Goal: Transaction & Acquisition: Purchase product/service

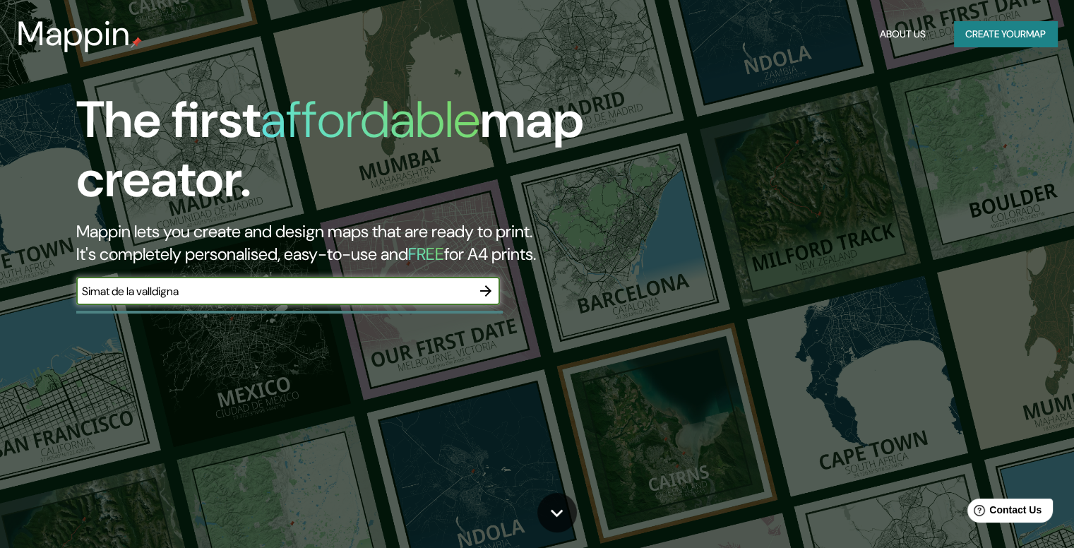
type input "Simat de la valldigna"
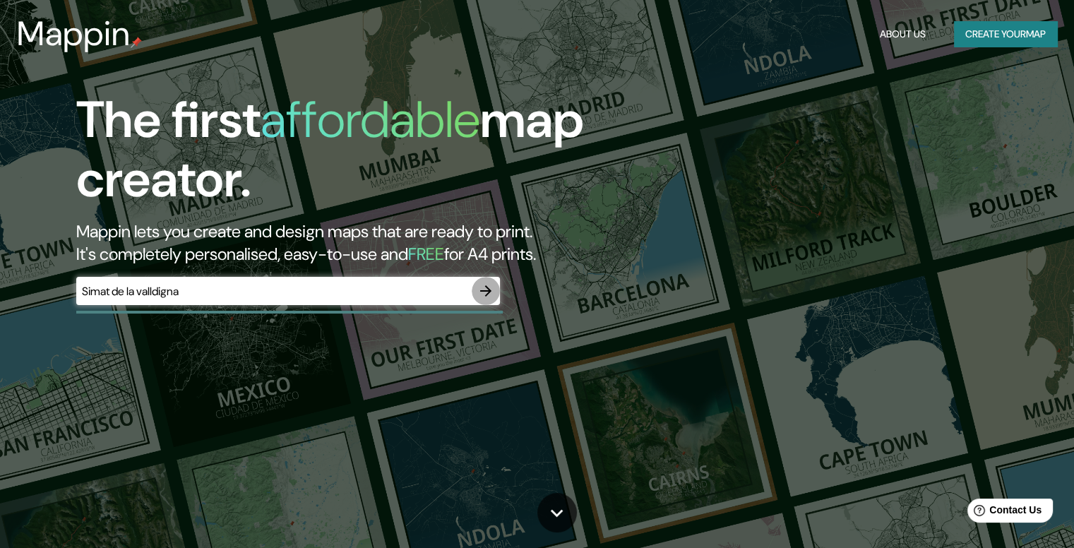
click at [489, 284] on icon "button" at bounding box center [485, 291] width 17 height 17
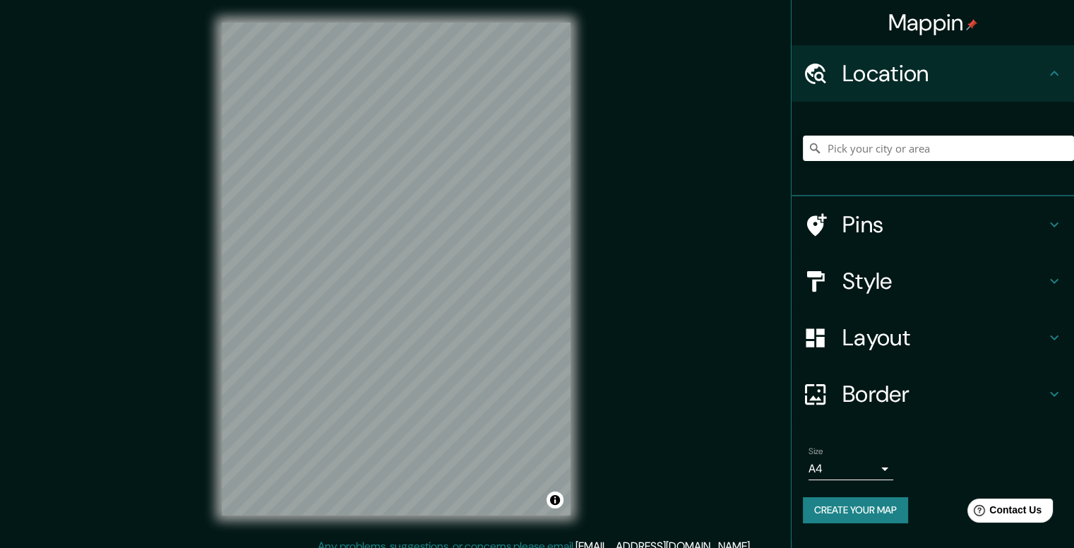
scroll to position [13, 0]
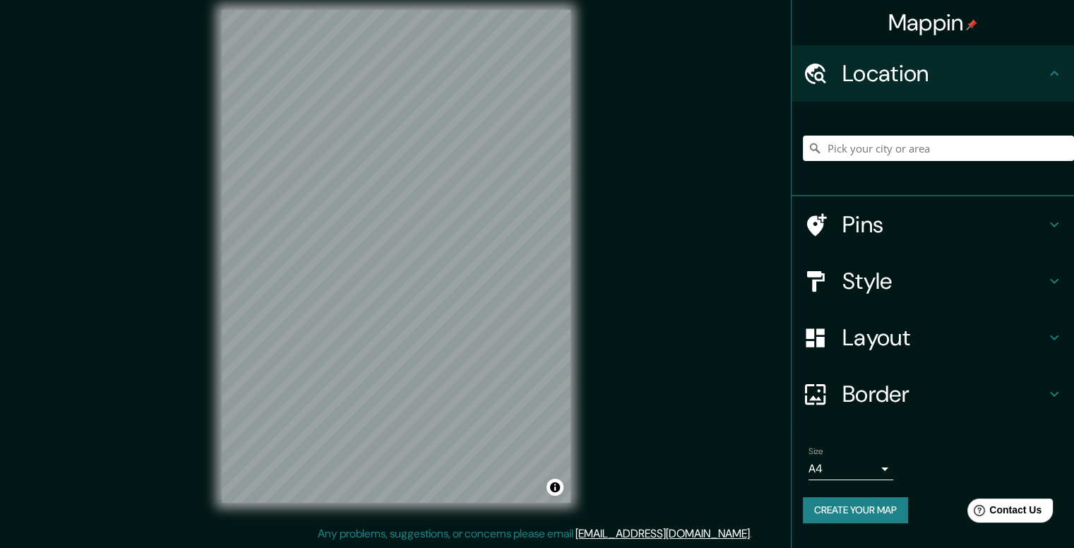
click at [1008, 275] on h4 "Style" at bounding box center [944, 281] width 203 height 28
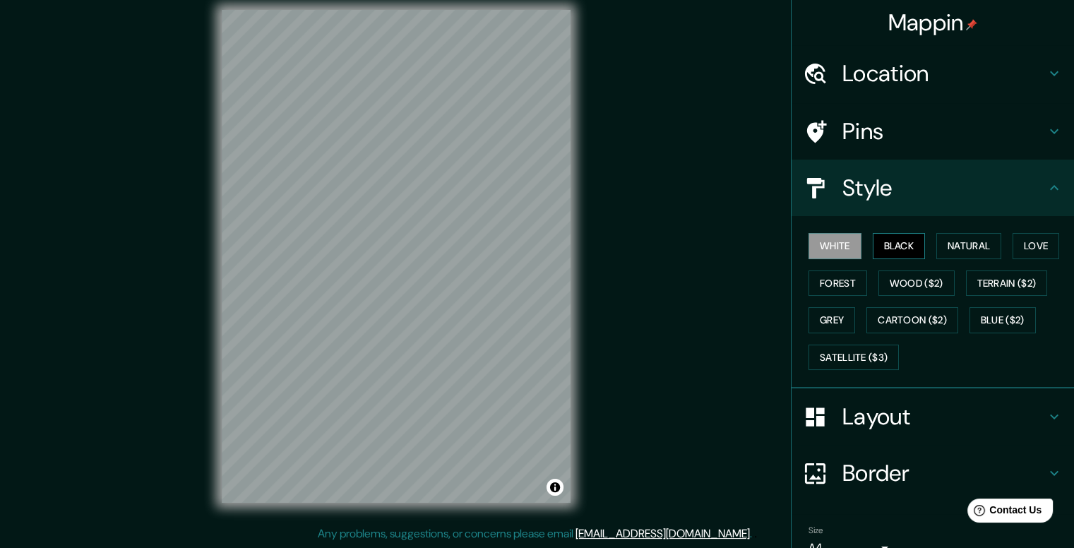
click at [897, 246] on button "Black" at bounding box center [899, 246] width 53 height 26
click at [958, 246] on button "Natural" at bounding box center [969, 246] width 65 height 26
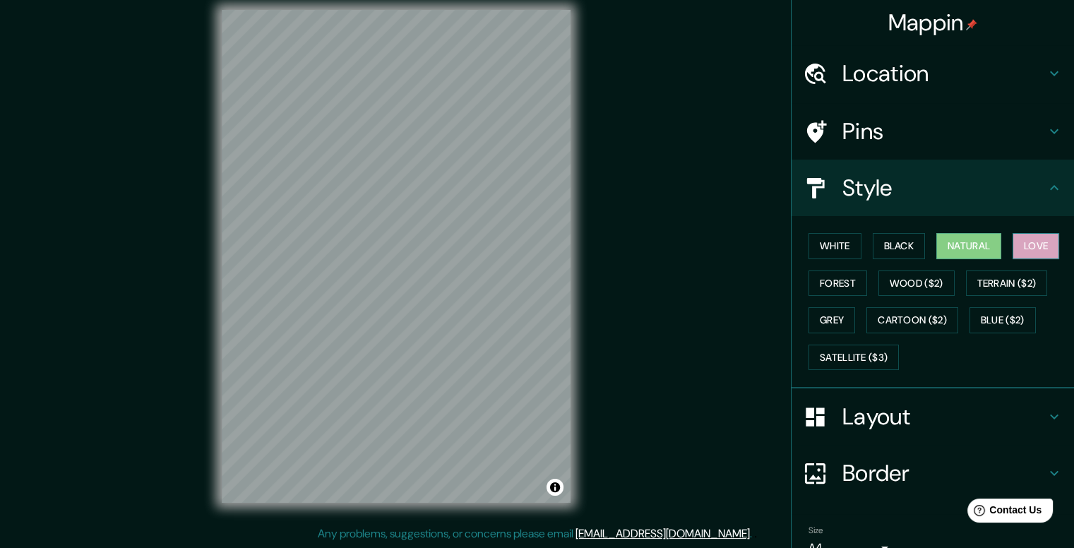
click at [1015, 249] on button "Love" at bounding box center [1036, 246] width 47 height 26
click at [840, 275] on button "Forest" at bounding box center [838, 283] width 59 height 26
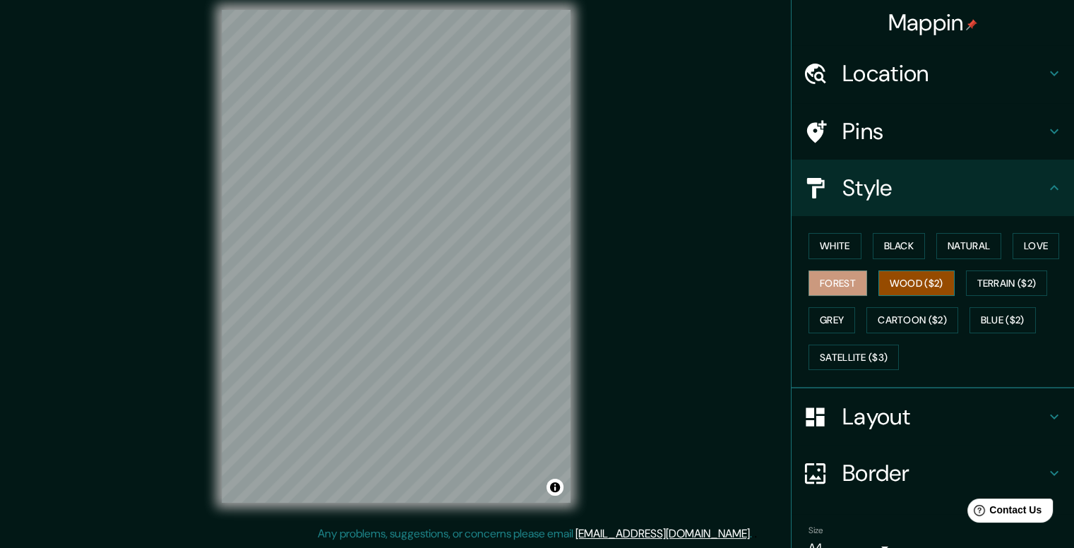
click at [901, 278] on button "Wood ($2)" at bounding box center [917, 283] width 76 height 26
click at [989, 286] on button "Terrain ($2)" at bounding box center [1007, 283] width 82 height 26
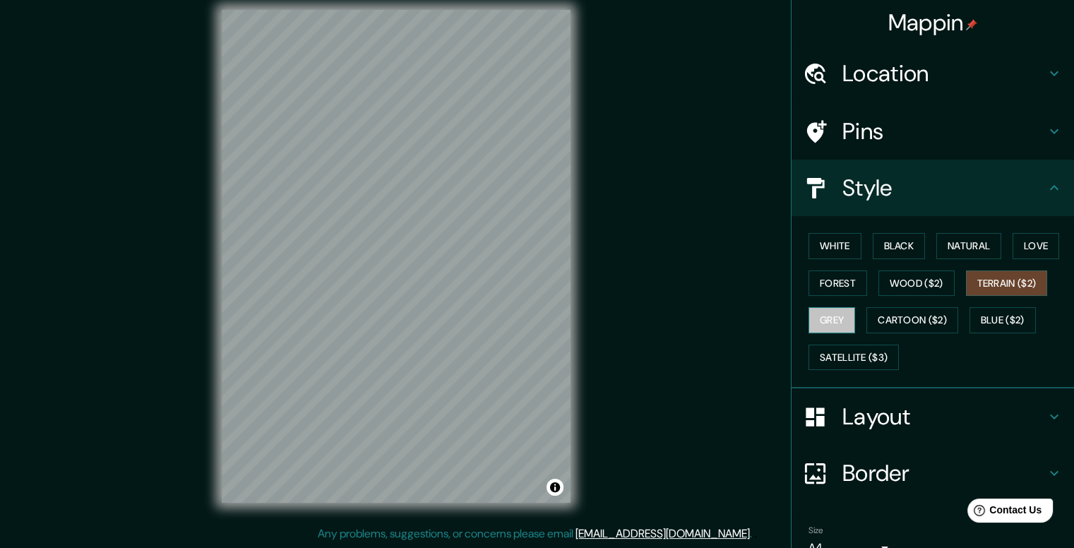
click at [836, 323] on button "Grey" at bounding box center [832, 320] width 47 height 26
click at [998, 321] on button "Blue ($2)" at bounding box center [1003, 320] width 66 height 26
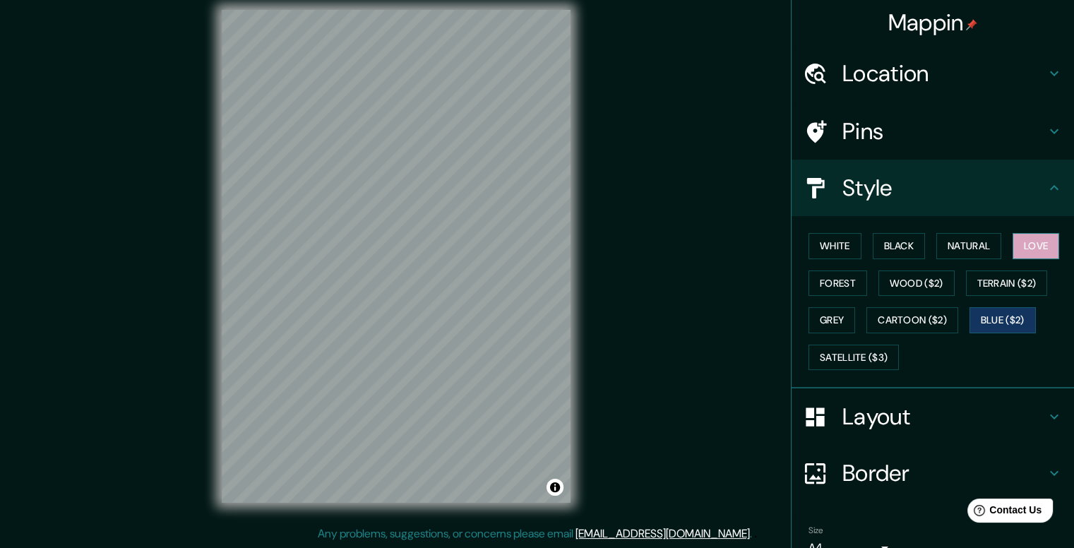
click at [1027, 246] on button "Love" at bounding box center [1036, 246] width 47 height 26
click at [954, 245] on button "Natural" at bounding box center [969, 246] width 65 height 26
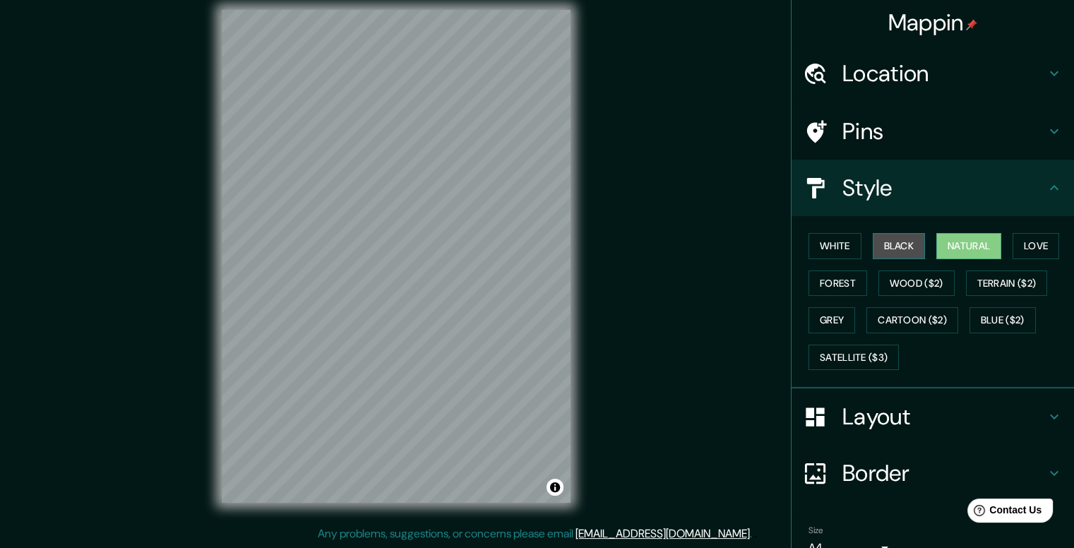
click at [887, 245] on button "Black" at bounding box center [899, 246] width 53 height 26
click at [822, 247] on button "White" at bounding box center [835, 246] width 53 height 26
click at [1046, 422] on icon at bounding box center [1054, 416] width 17 height 17
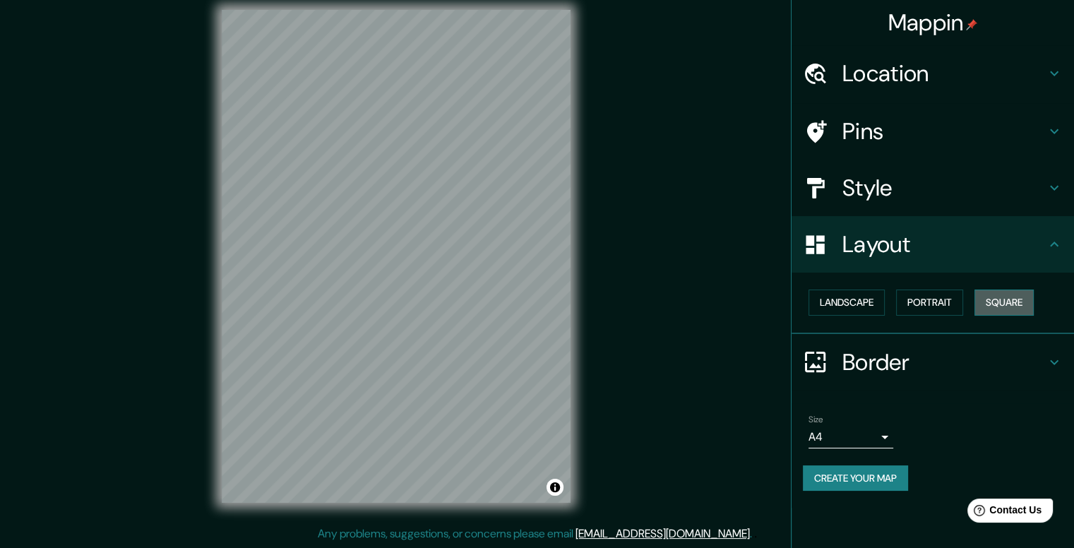
click at [1000, 307] on button "Square" at bounding box center [1004, 303] width 59 height 26
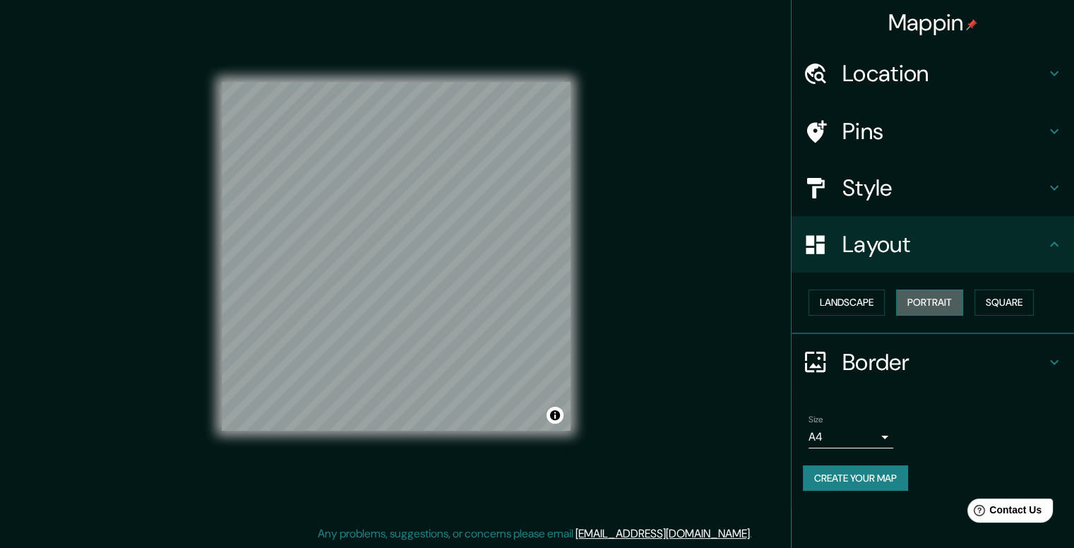
click at [943, 306] on button "Portrait" at bounding box center [929, 303] width 67 height 26
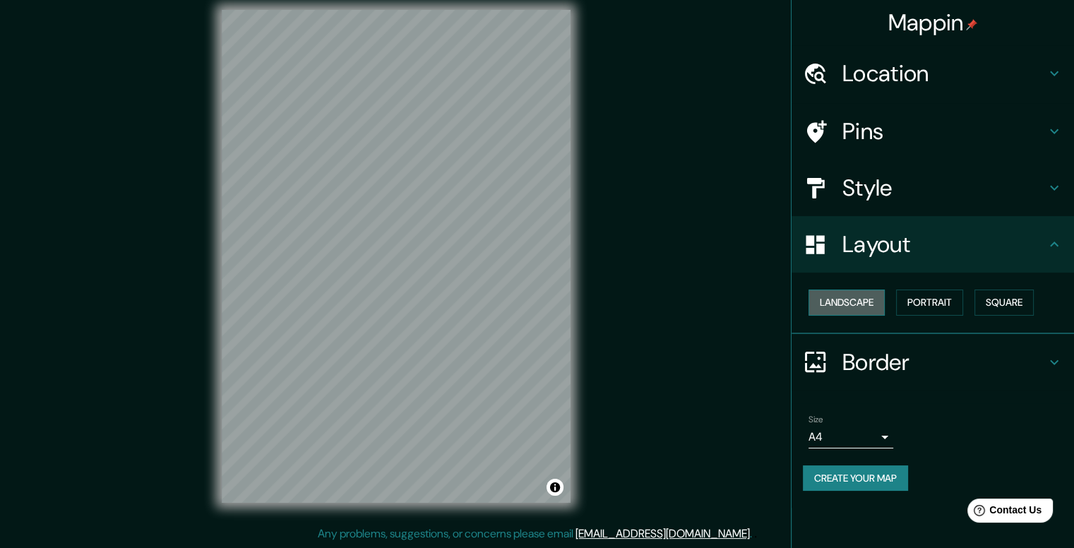
click at [870, 306] on button "Landscape" at bounding box center [847, 303] width 76 height 26
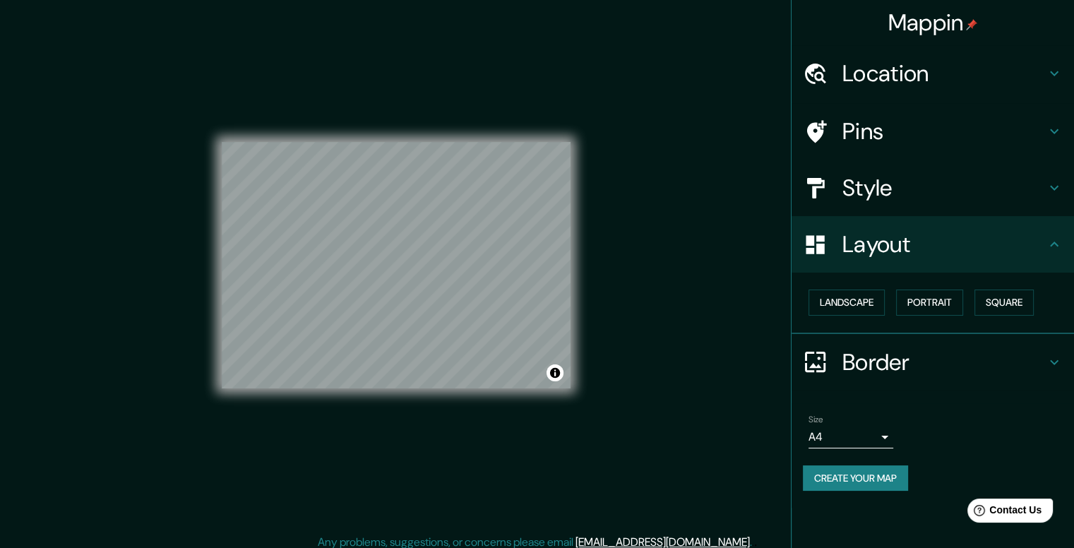
scroll to position [0, 0]
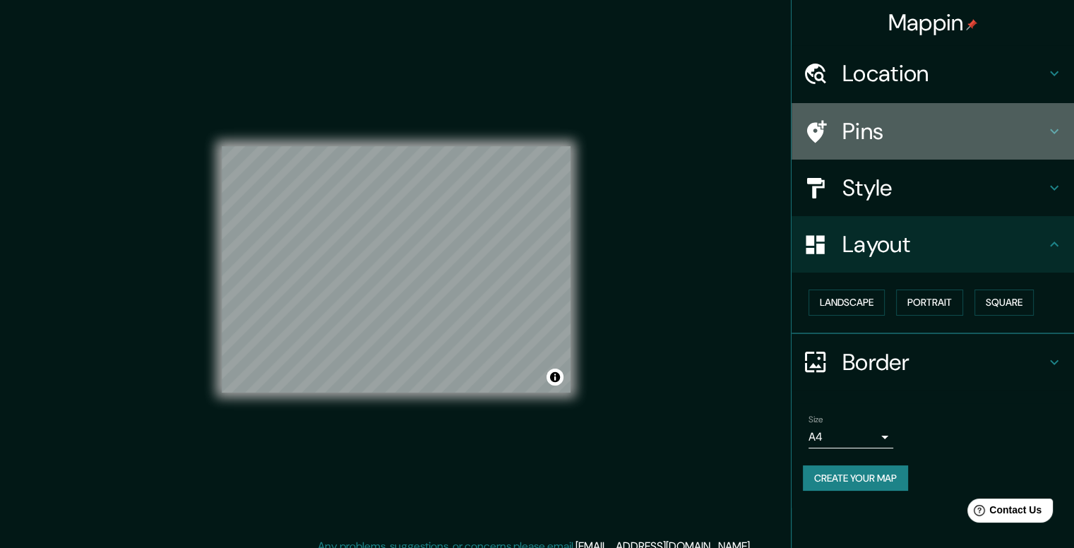
click at [916, 116] on div "Pins" at bounding box center [933, 131] width 283 height 57
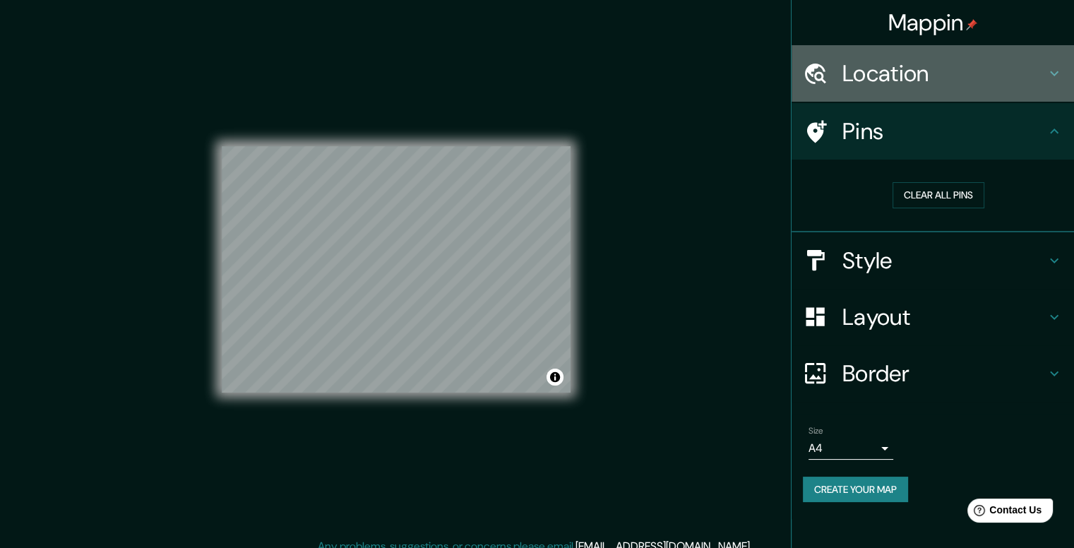
click at [916, 85] on h4 "Location" at bounding box center [944, 73] width 203 height 28
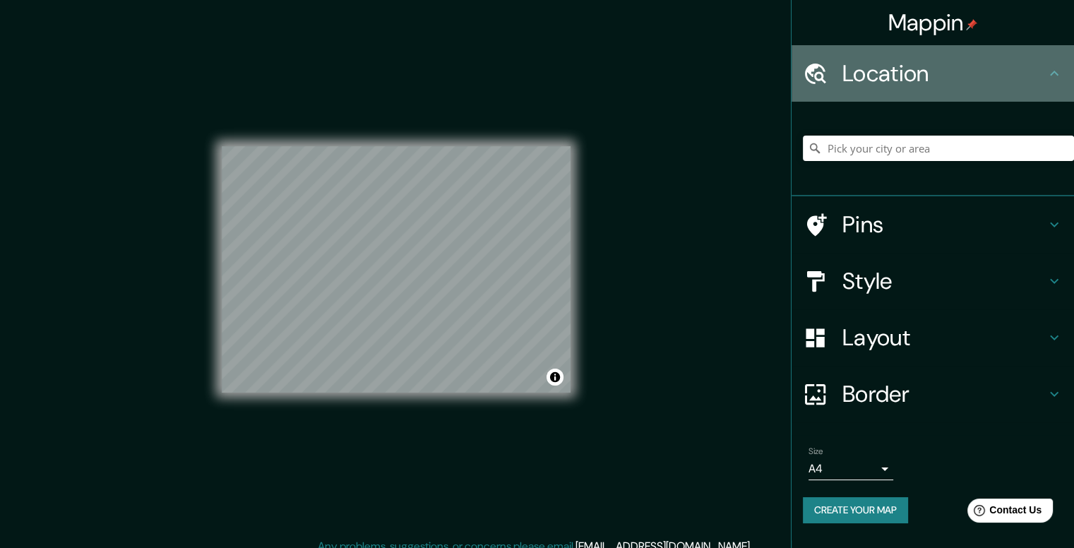
click at [993, 71] on h4 "Location" at bounding box center [944, 73] width 203 height 28
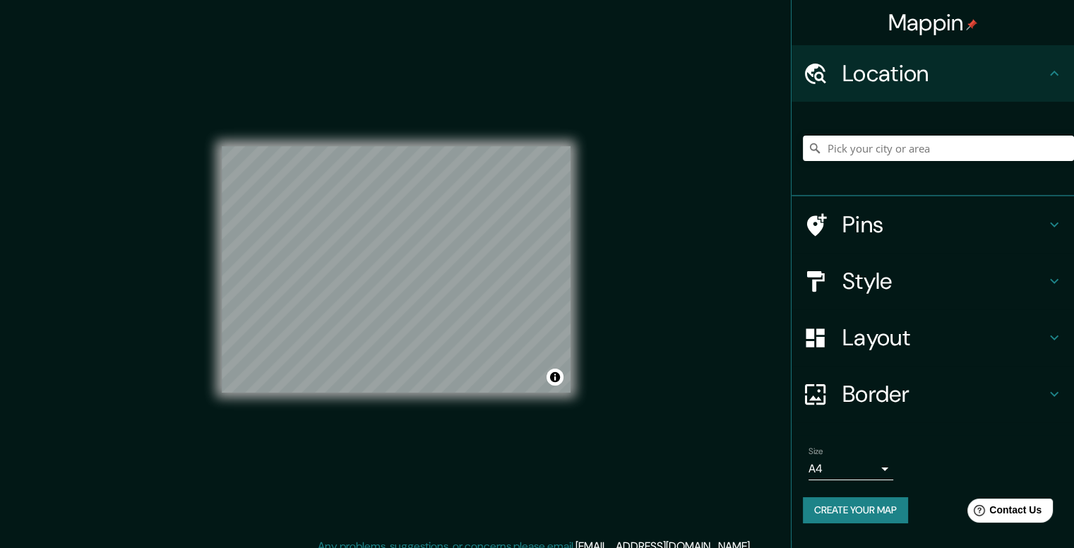
click at [955, 270] on h4 "Style" at bounding box center [944, 281] width 203 height 28
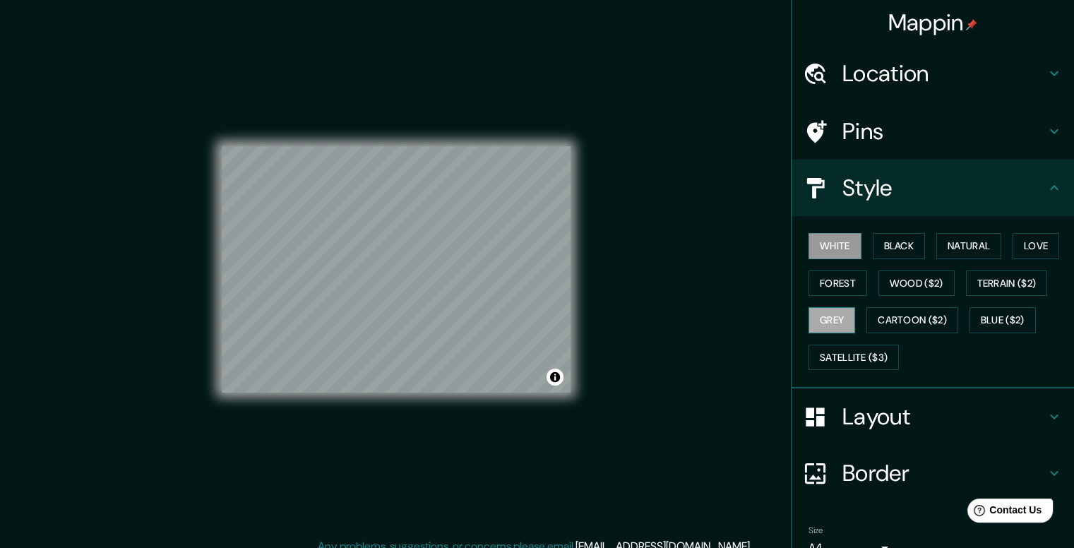
click at [830, 312] on button "Grey" at bounding box center [832, 320] width 47 height 26
click at [822, 249] on button "White" at bounding box center [835, 246] width 53 height 26
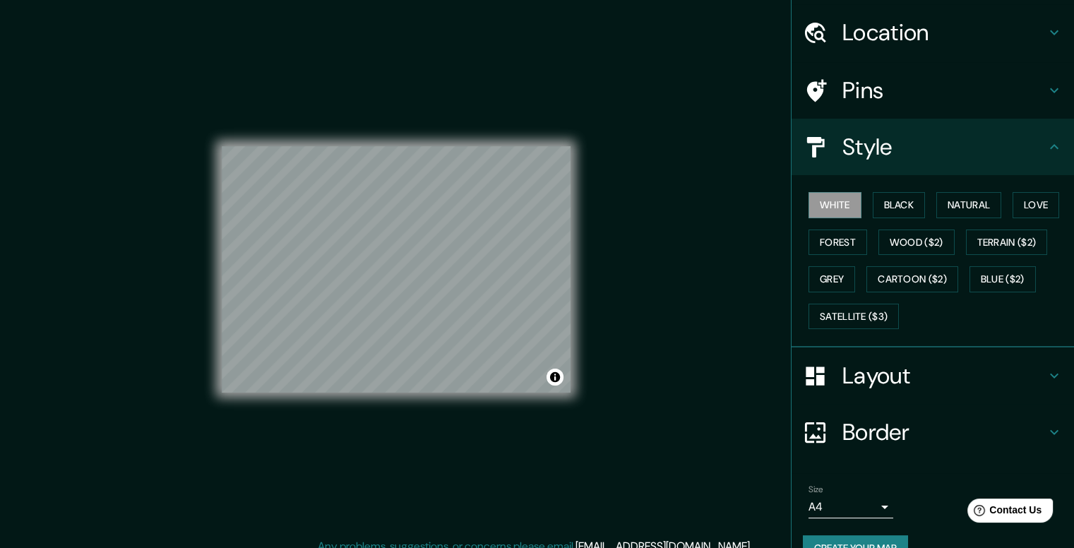
scroll to position [69, 0]
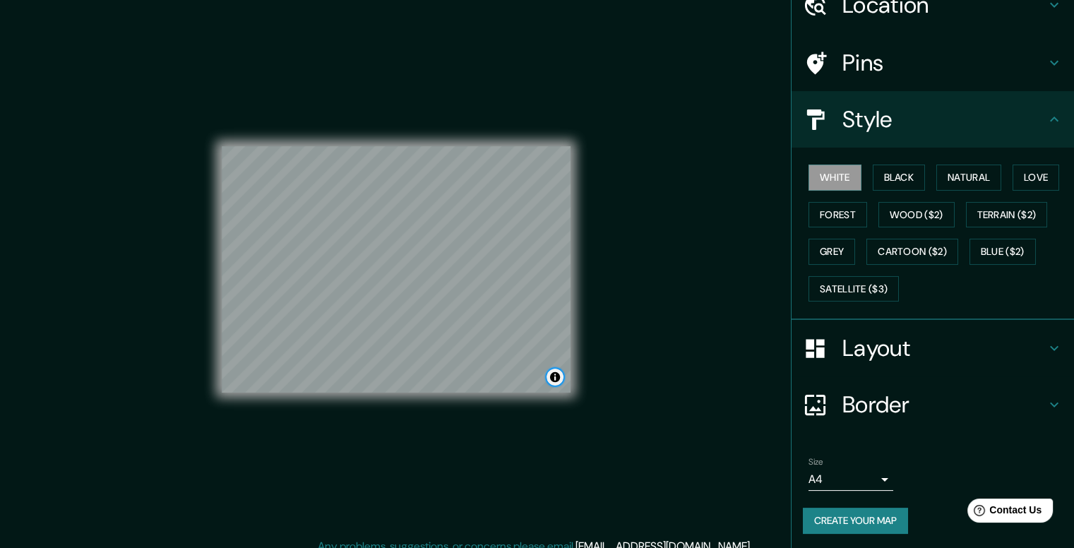
click at [562, 378] on button "Toggle attribution" at bounding box center [555, 377] width 17 height 17
click at [562, 377] on button "Toggle attribution" at bounding box center [555, 377] width 17 height 17
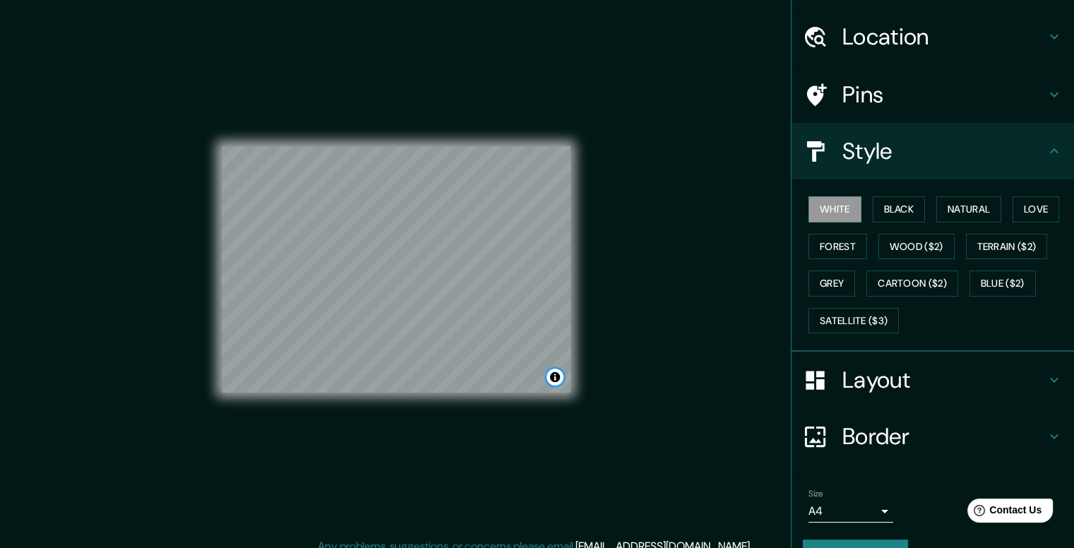
scroll to position [0, 0]
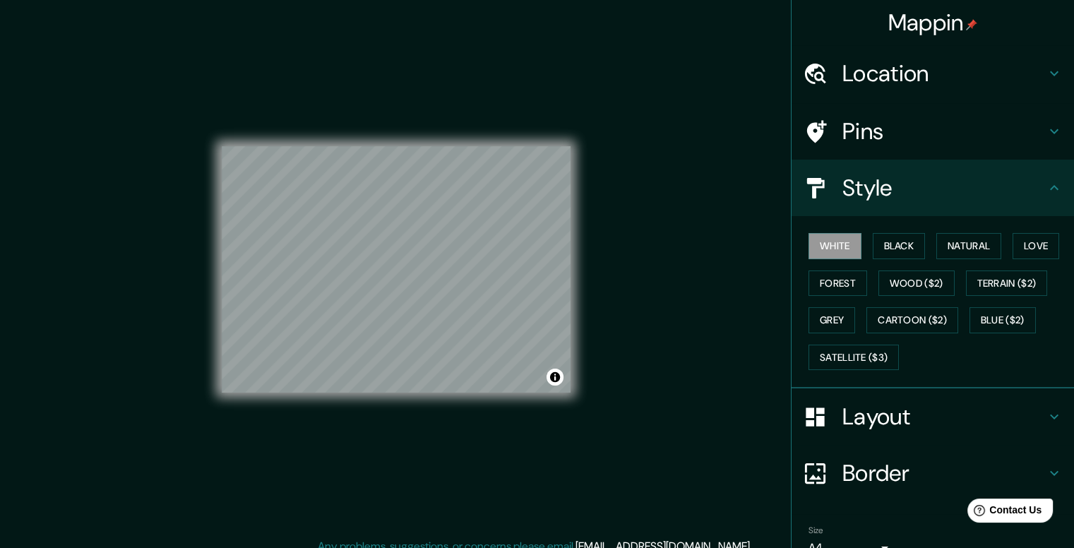
click at [1047, 129] on icon at bounding box center [1054, 131] width 17 height 17
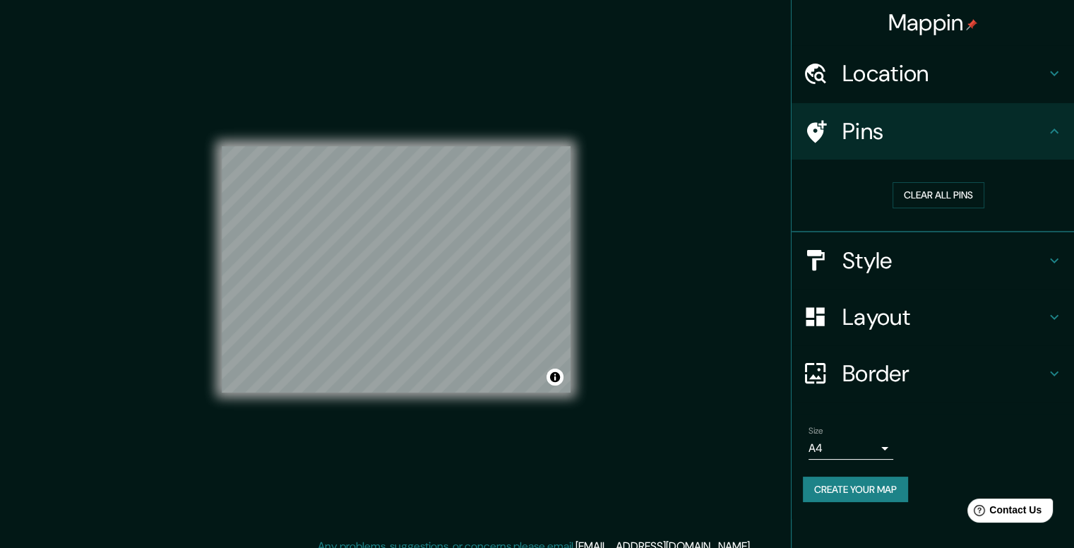
click at [915, 137] on h4 "Pins" at bounding box center [944, 131] width 203 height 28
click at [932, 197] on button "Clear all pins" at bounding box center [939, 195] width 92 height 26
click at [894, 491] on button "Create your map" at bounding box center [855, 490] width 105 height 26
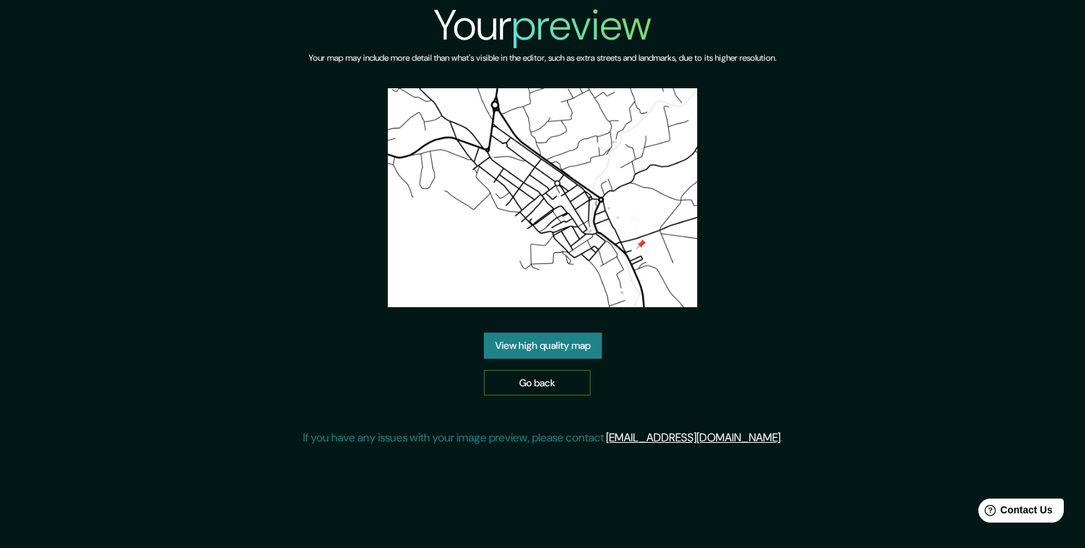
click at [563, 383] on link "Go back" at bounding box center [537, 383] width 107 height 26
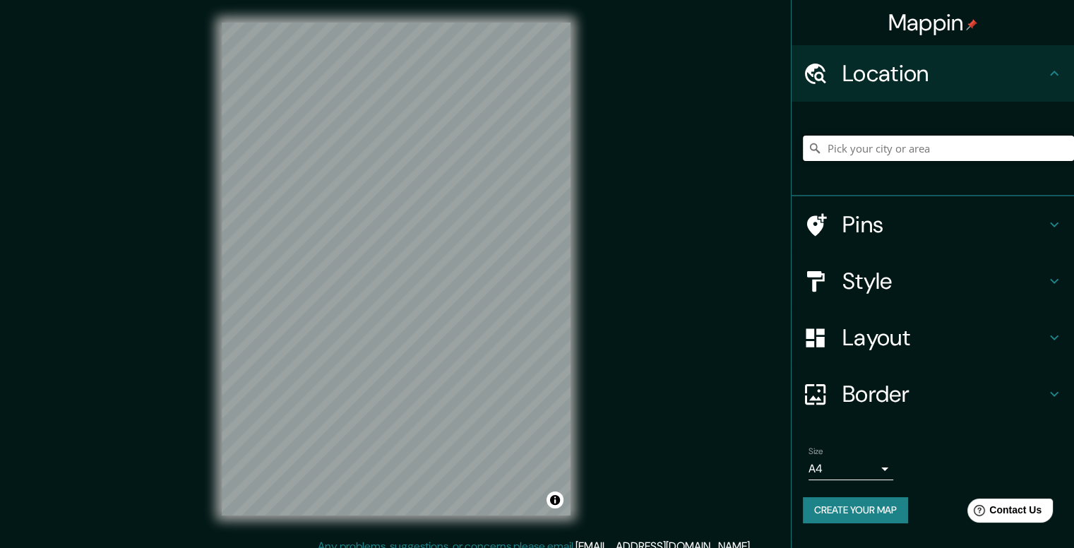
click at [887, 157] on input "Pick your city or area" at bounding box center [938, 148] width 271 height 25
type input "simat de la valldigna"
click at [883, 191] on div "simat de la valldigna" at bounding box center [933, 149] width 283 height 95
click at [947, 159] on input "simat de la valldigna" at bounding box center [938, 148] width 271 height 25
click at [610, 224] on div "Mappin Location simat de la valldigna Pins Style Layout Border Choose a border.…" at bounding box center [537, 280] width 1074 height 561
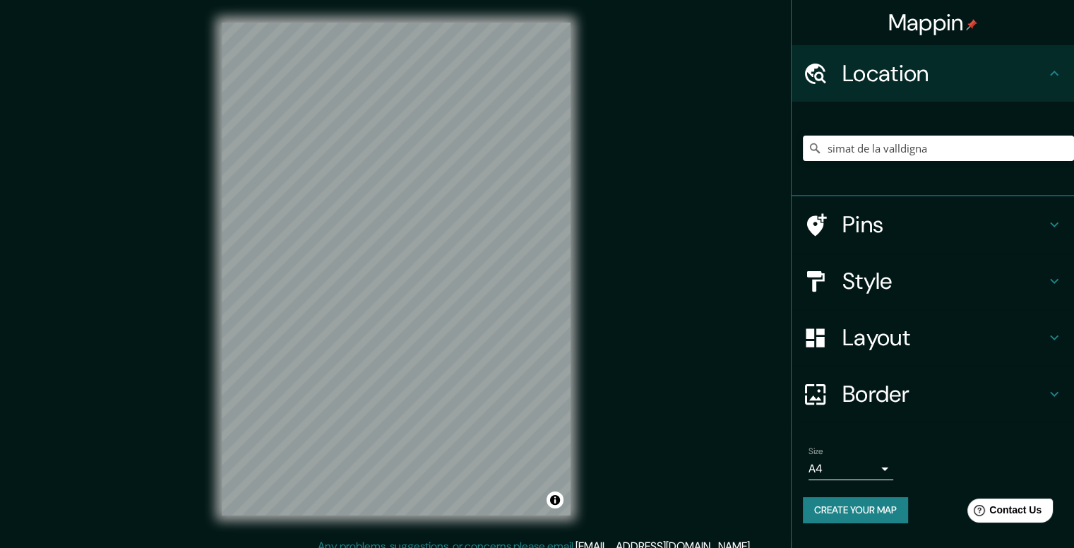
click at [1035, 332] on h4 "Layout" at bounding box center [944, 337] width 203 height 28
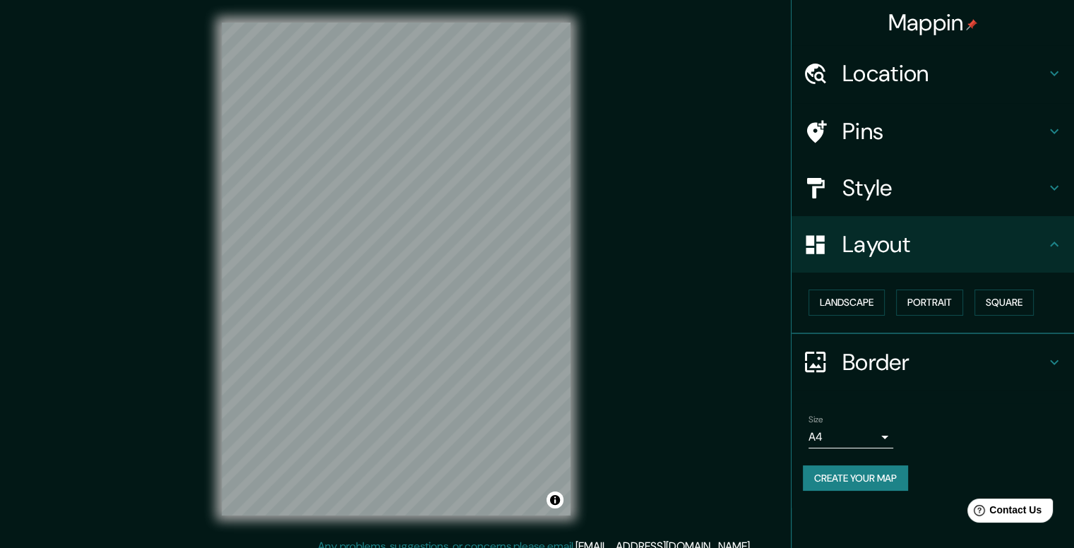
click at [1036, 232] on h4 "Layout" at bounding box center [944, 244] width 203 height 28
click at [876, 307] on button "Landscape" at bounding box center [847, 303] width 76 height 26
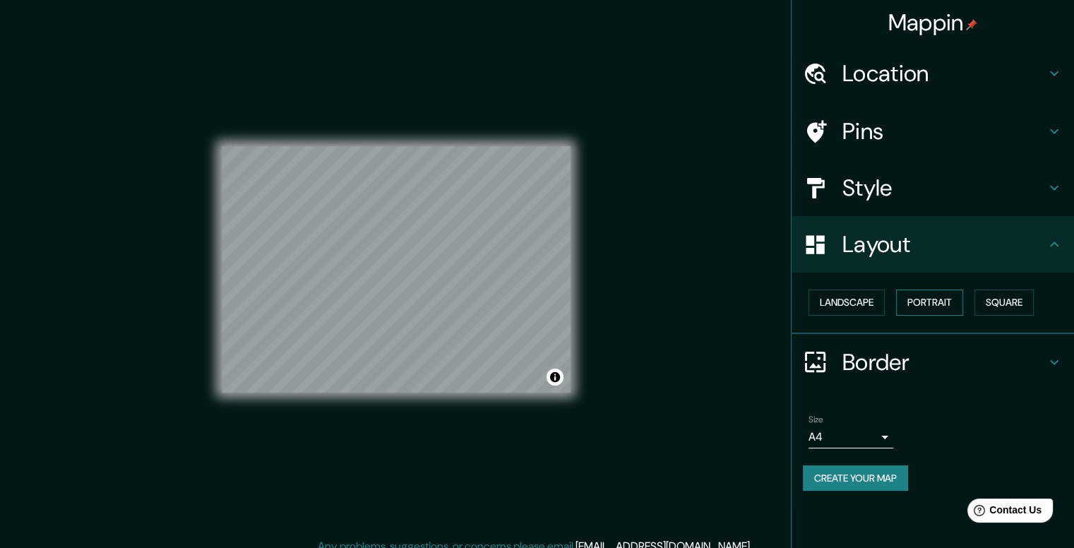
click at [916, 304] on button "Portrait" at bounding box center [929, 303] width 67 height 26
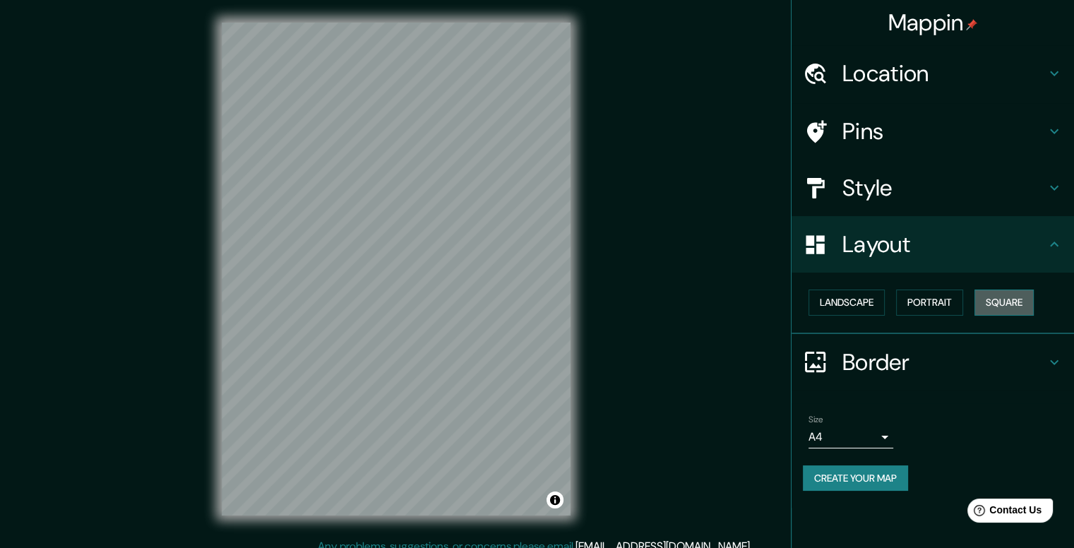
click at [992, 304] on button "Square" at bounding box center [1004, 303] width 59 height 26
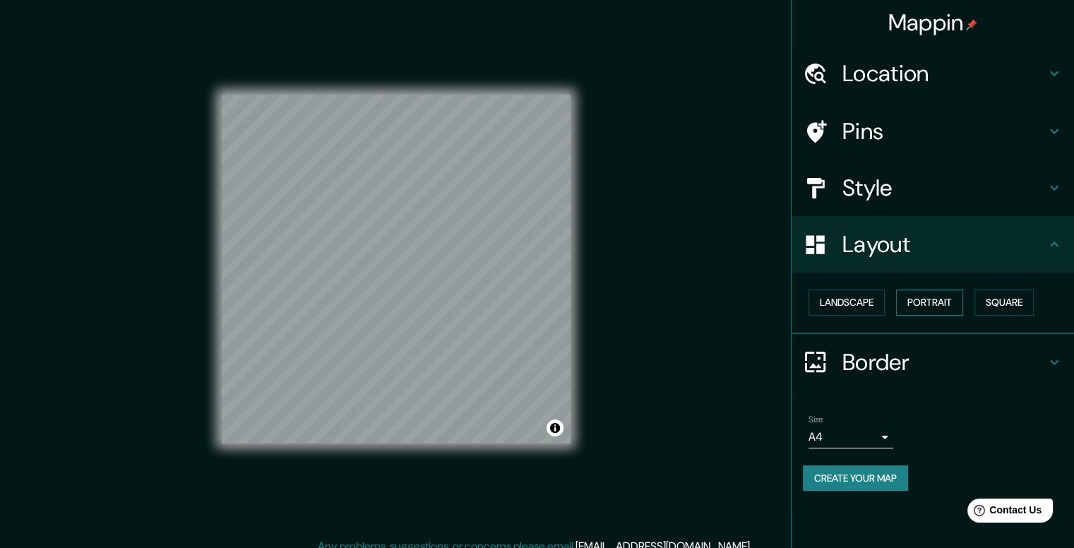
click at [949, 304] on button "Portrait" at bounding box center [929, 303] width 67 height 26
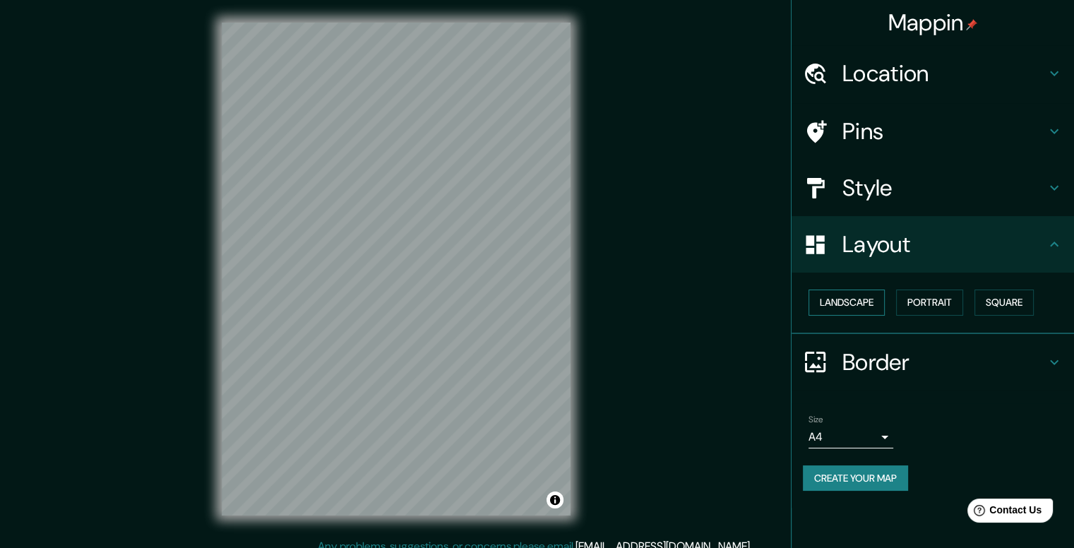
click at [869, 306] on button "Landscape" at bounding box center [847, 303] width 76 height 26
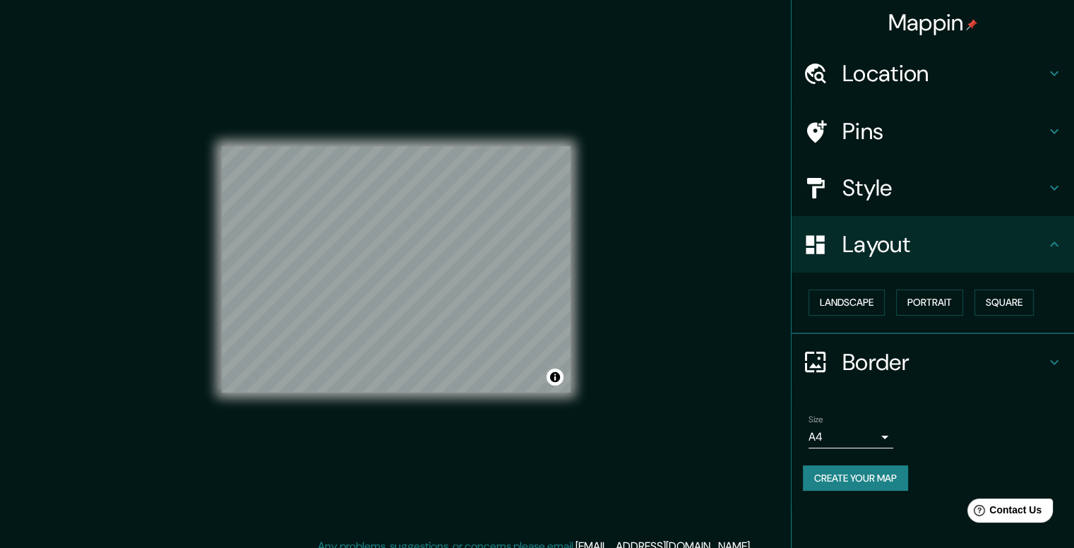
click at [1039, 348] on h4 "Border" at bounding box center [944, 362] width 203 height 28
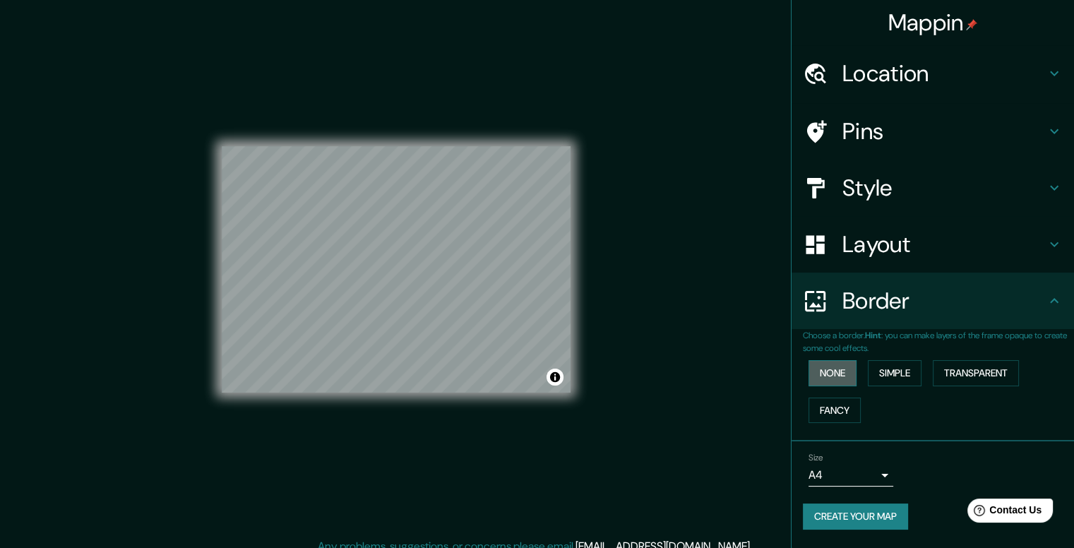
click at [853, 379] on button "None" at bounding box center [833, 373] width 48 height 26
click at [875, 379] on button "Simple" at bounding box center [895, 373] width 54 height 26
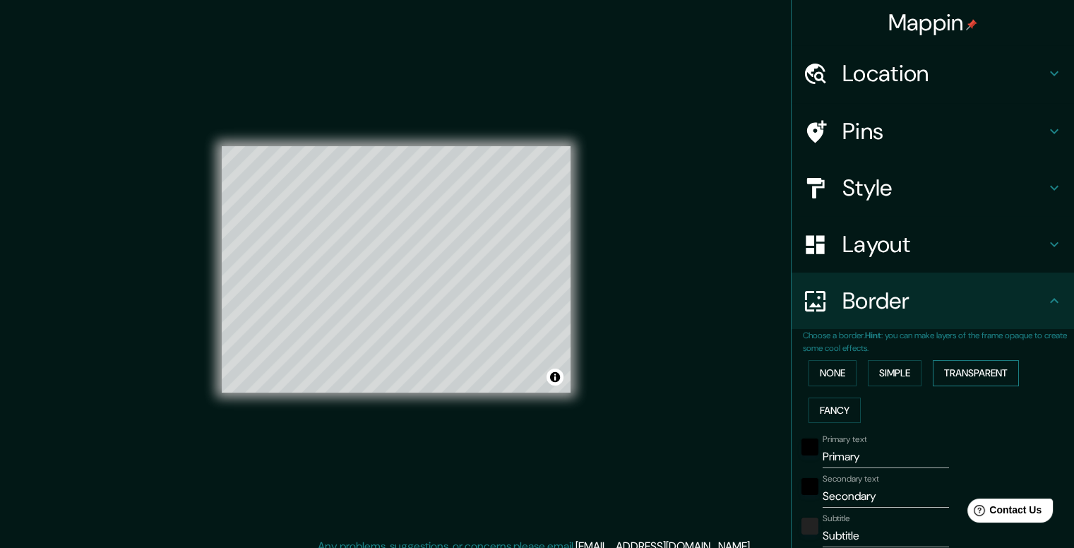
click at [972, 379] on button "Transparent" at bounding box center [976, 373] width 86 height 26
click at [831, 403] on button "Fancy" at bounding box center [835, 411] width 52 height 26
click at [823, 371] on button "None" at bounding box center [833, 373] width 48 height 26
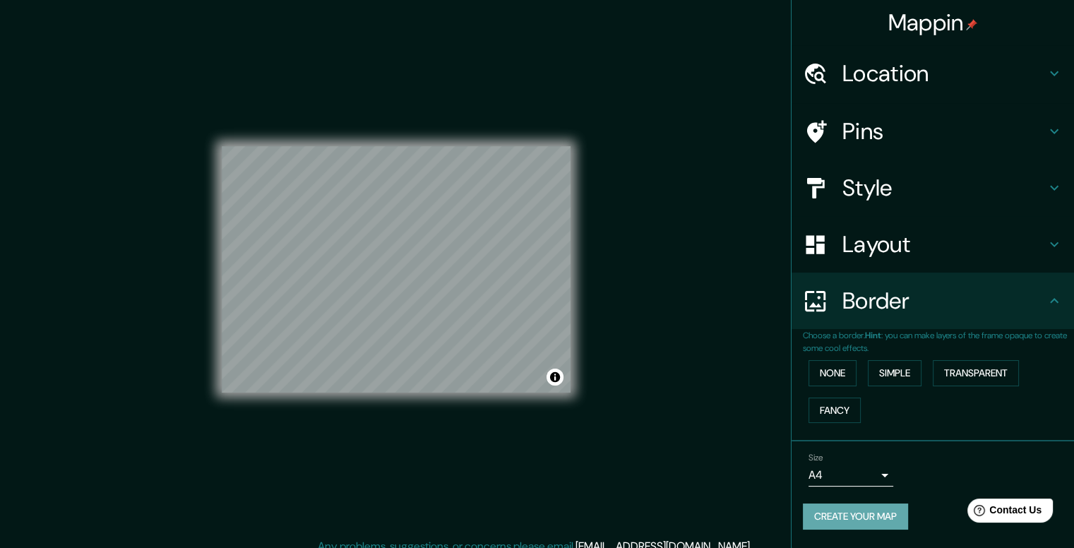
click at [876, 512] on button "Create your map" at bounding box center [855, 517] width 105 height 26
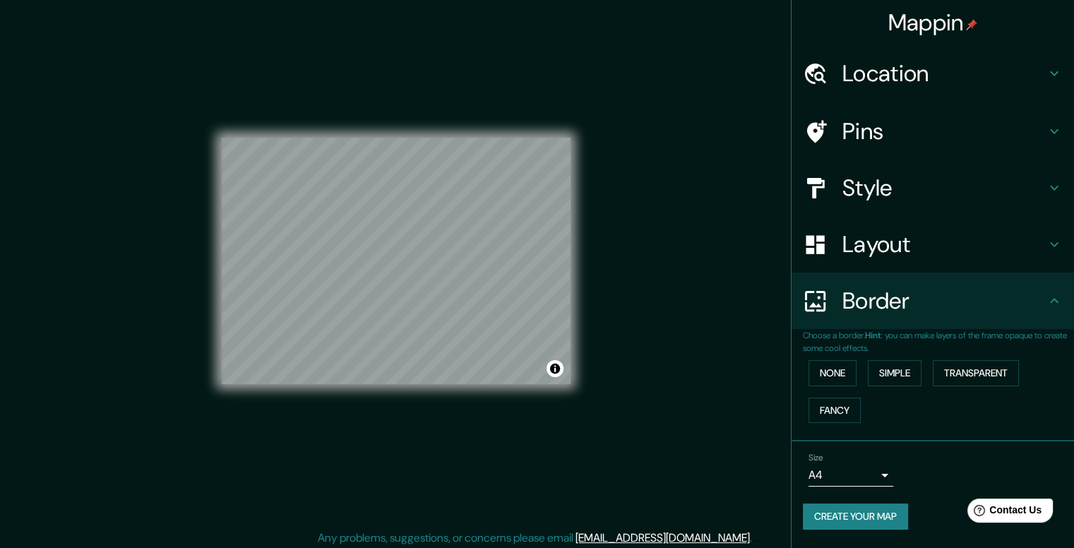
scroll to position [13, 0]
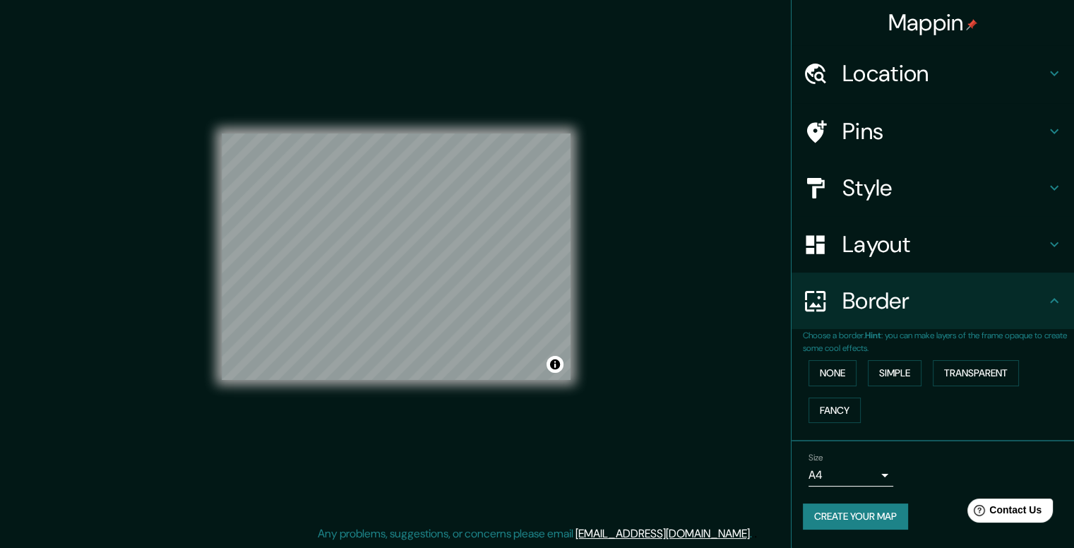
click at [870, 518] on button "Create your map" at bounding box center [855, 517] width 105 height 26
click at [896, 512] on div "Create your map" at bounding box center [933, 517] width 260 height 26
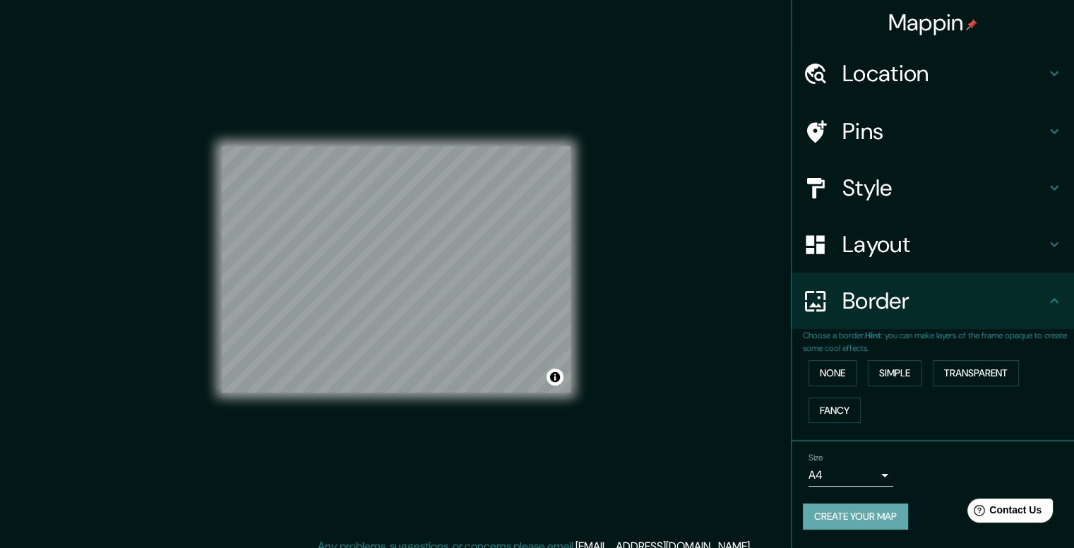
click at [867, 509] on button "Create your map" at bounding box center [855, 517] width 105 height 26
click at [554, 374] on button "Toggle attribution" at bounding box center [555, 377] width 17 height 17
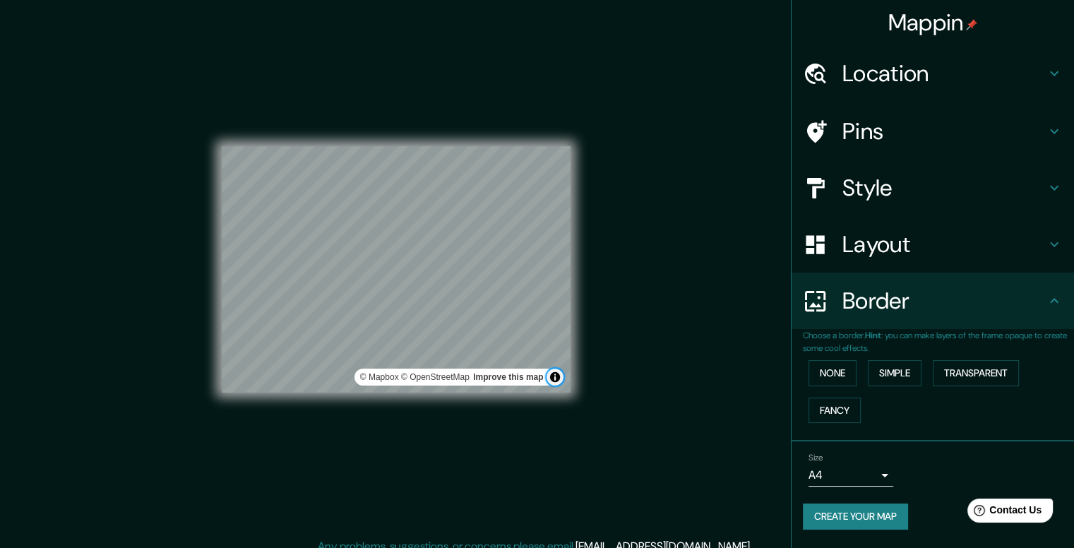
click at [554, 372] on button "Toggle attribution" at bounding box center [555, 377] width 17 height 17
click at [874, 526] on button "Create your map" at bounding box center [855, 517] width 105 height 26
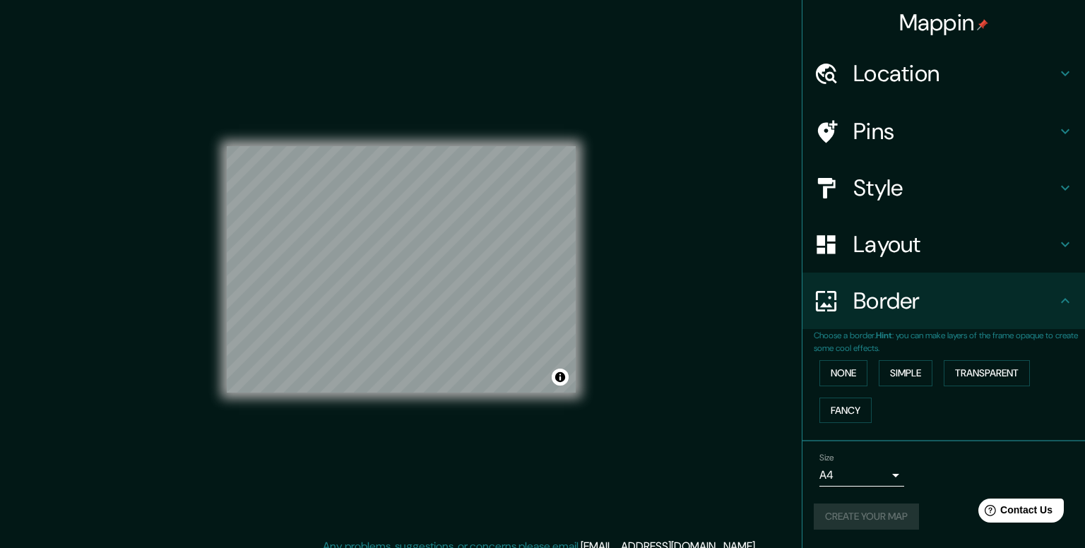
click at [874, 472] on body "Mappin Location simat de la valldigna Pins Style Layout Border Choose a border.…" at bounding box center [542, 274] width 1085 height 548
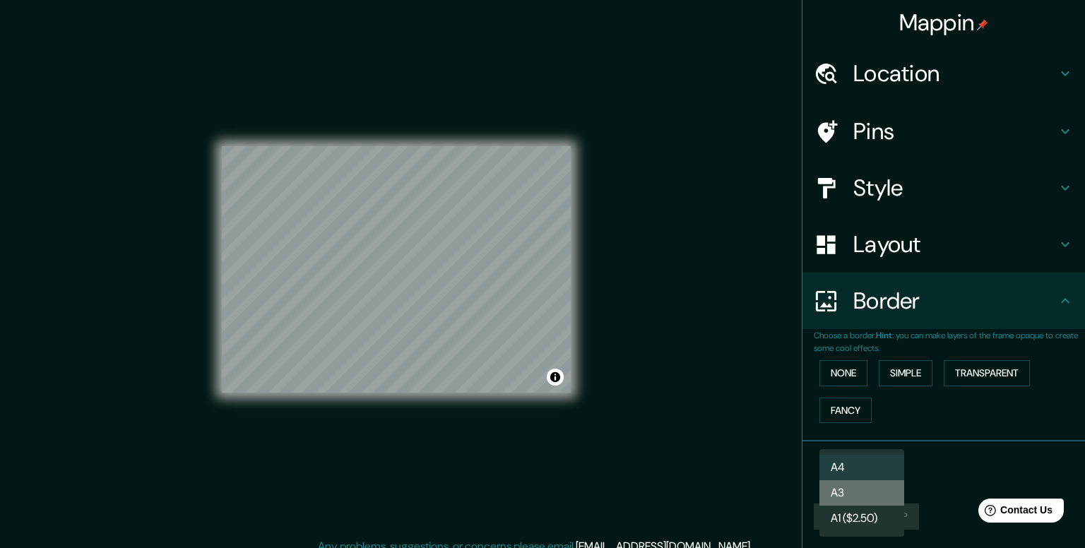
click at [879, 489] on li "A3" at bounding box center [861, 492] width 85 height 25
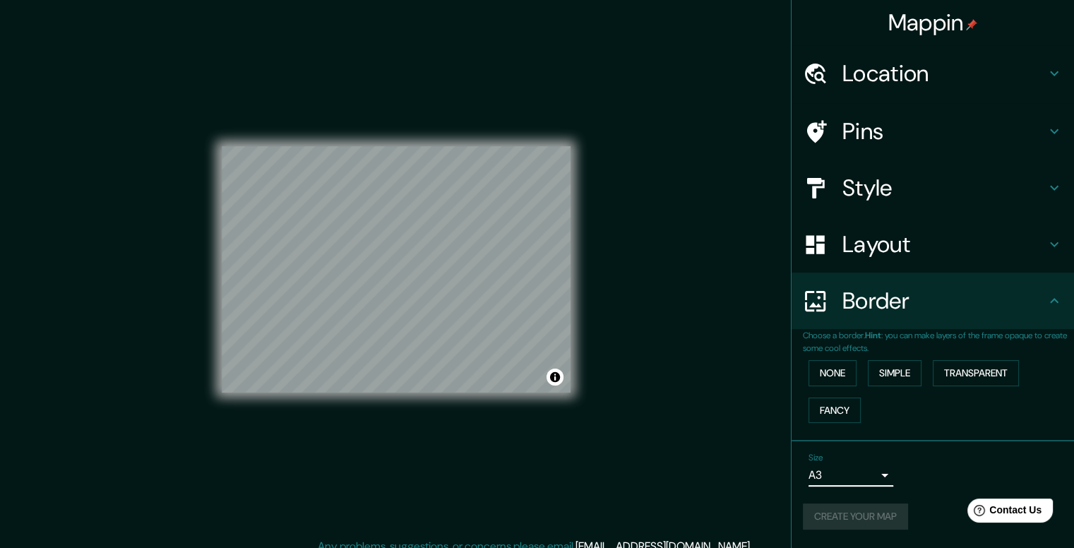
click at [871, 476] on body "Mappin Location simat de la valldigna Pins Style Layout Border Choose a border.…" at bounding box center [537, 274] width 1074 height 548
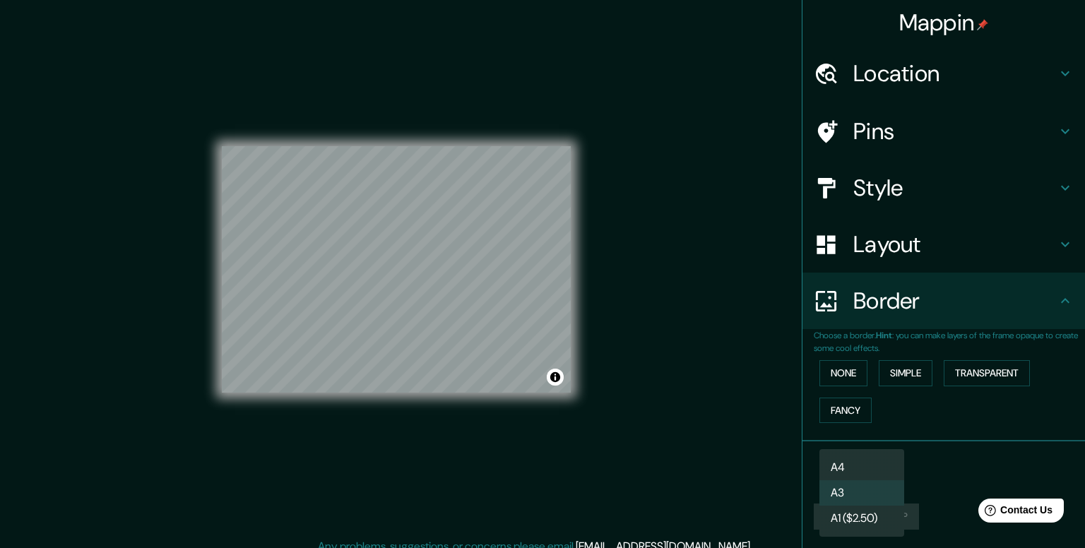
click at [867, 467] on li "A4" at bounding box center [861, 467] width 85 height 25
type input "single"
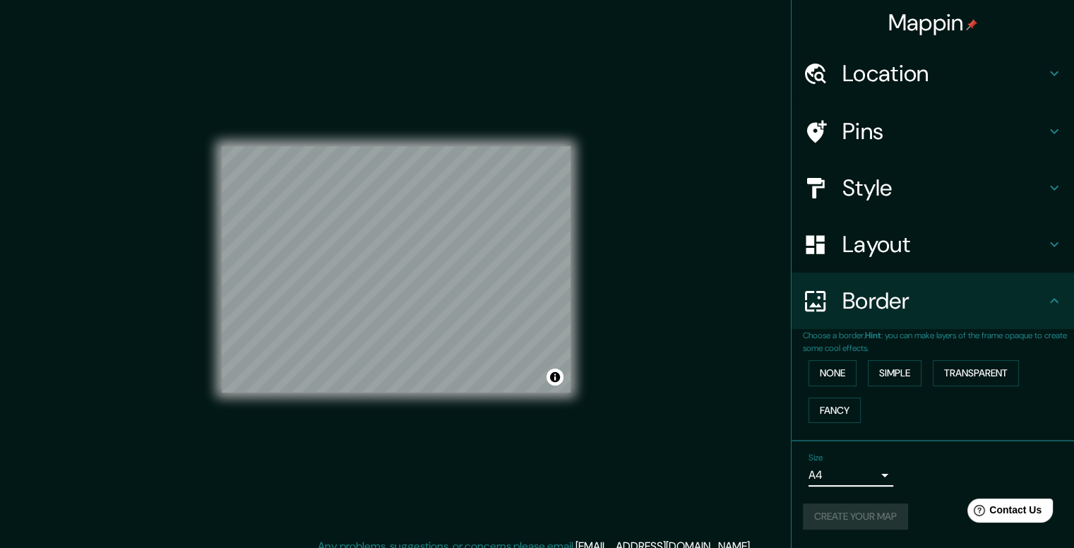
click at [890, 70] on h4 "Location" at bounding box center [944, 73] width 203 height 28
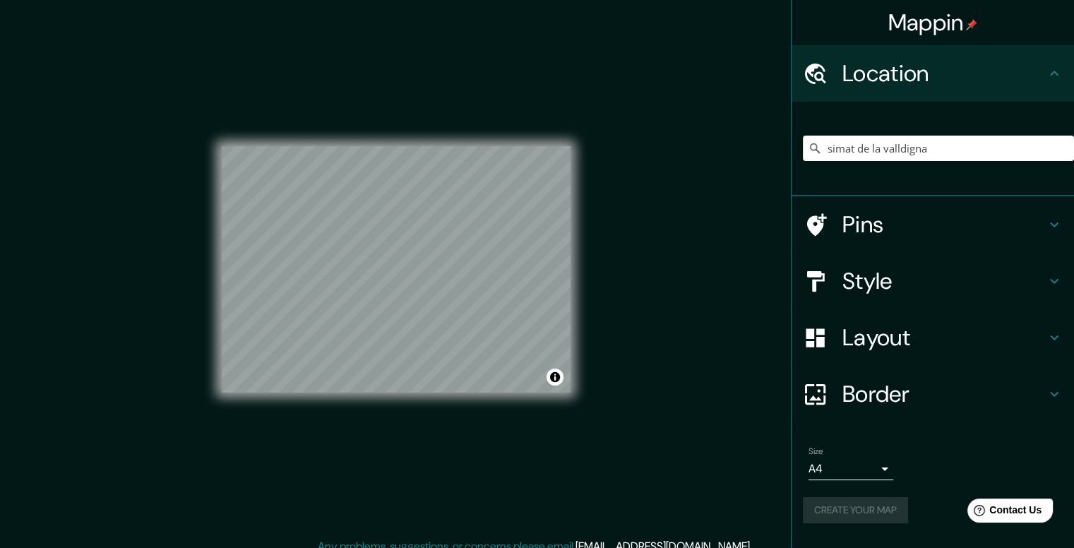
click at [890, 222] on h4 "Pins" at bounding box center [944, 224] width 203 height 28
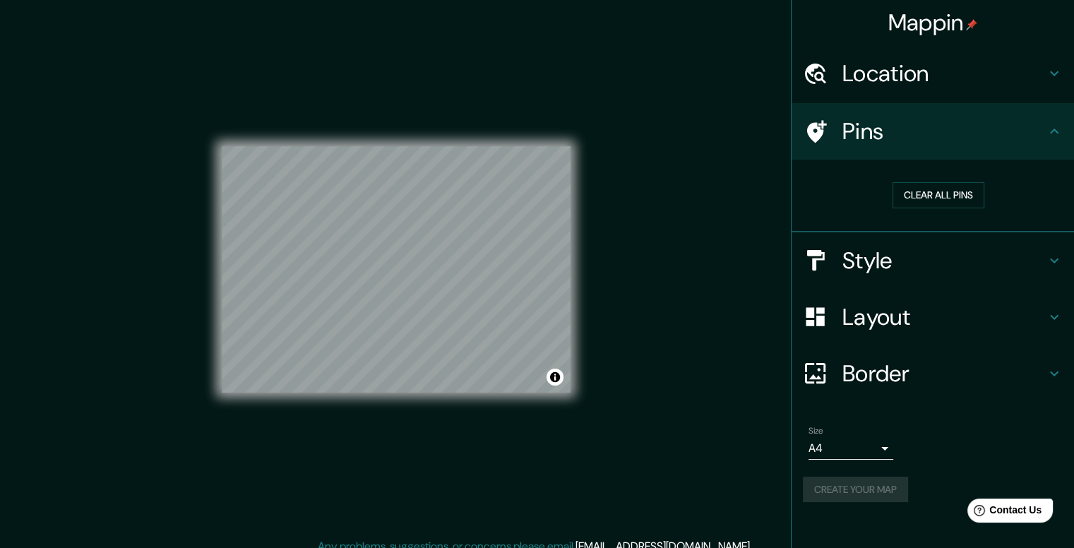
click at [907, 256] on h4 "Style" at bounding box center [944, 260] width 203 height 28
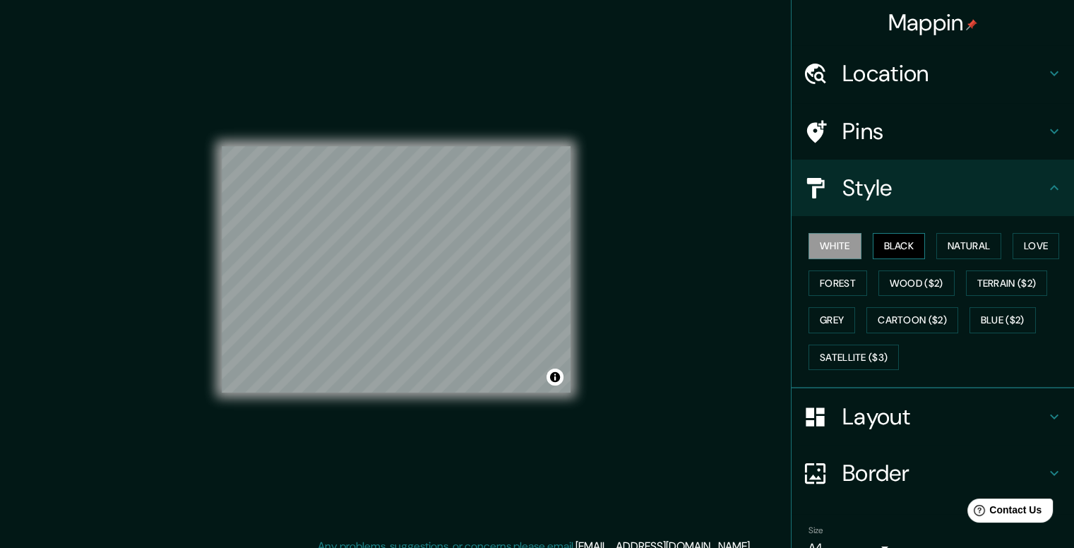
click at [893, 249] on button "Black" at bounding box center [899, 246] width 53 height 26
click at [924, 248] on div "White Black Natural Love Forest Wood ($2) Terrain ($2) Grey Cartoon ($2) Blue (…" at bounding box center [938, 301] width 271 height 148
click at [960, 239] on button "Natural" at bounding box center [969, 246] width 65 height 26
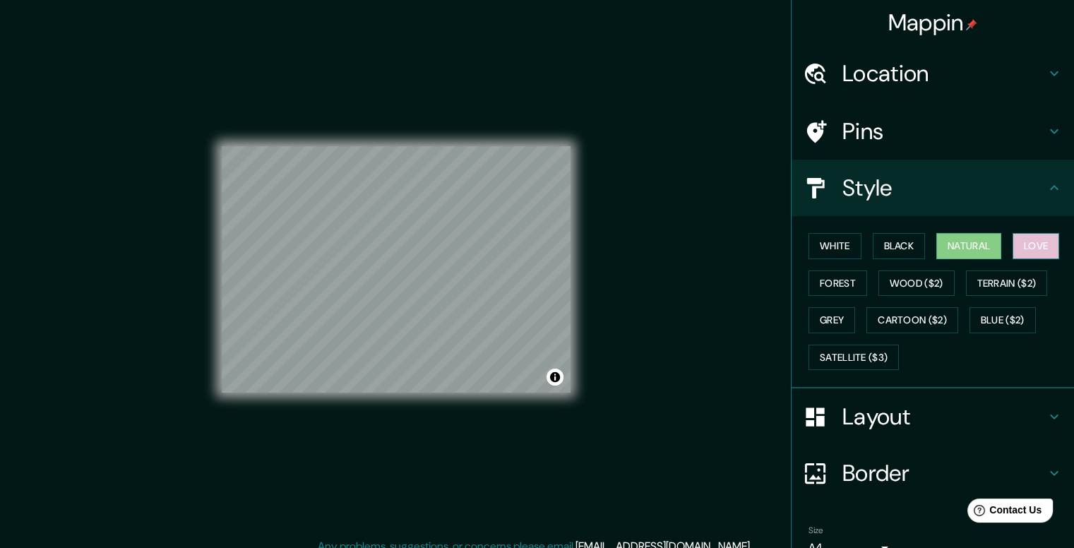
click at [1028, 239] on button "Love" at bounding box center [1036, 246] width 47 height 26
click at [828, 283] on button "Forest" at bounding box center [838, 283] width 59 height 26
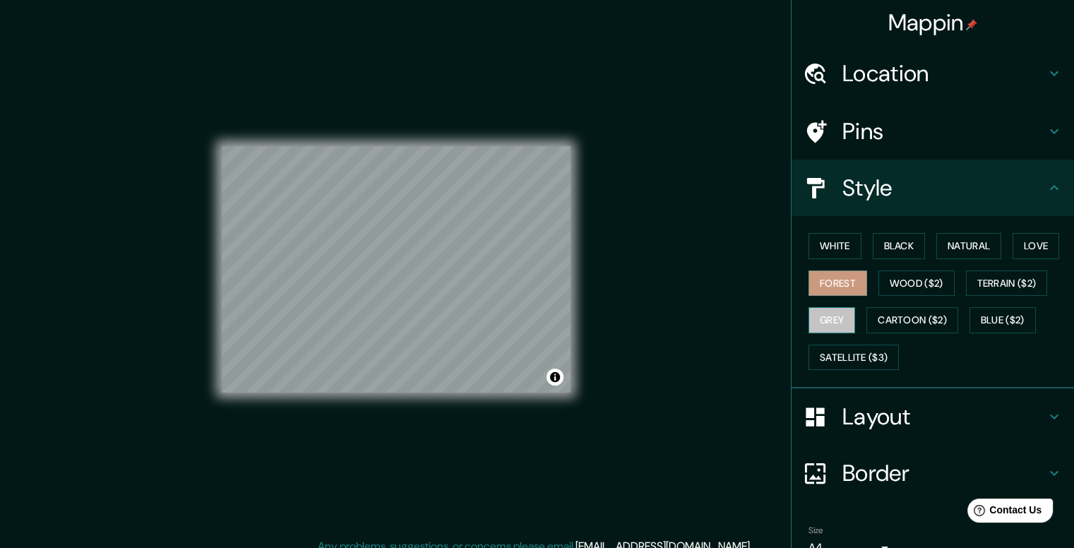
click at [828, 317] on button "Grey" at bounding box center [832, 320] width 47 height 26
click at [833, 246] on button "White" at bounding box center [835, 246] width 53 height 26
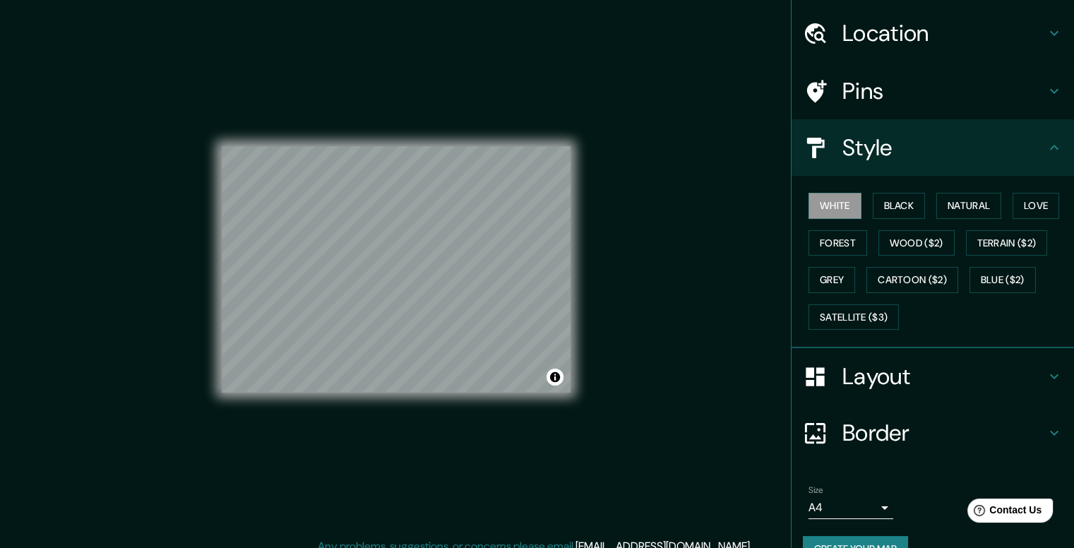
scroll to position [69, 0]
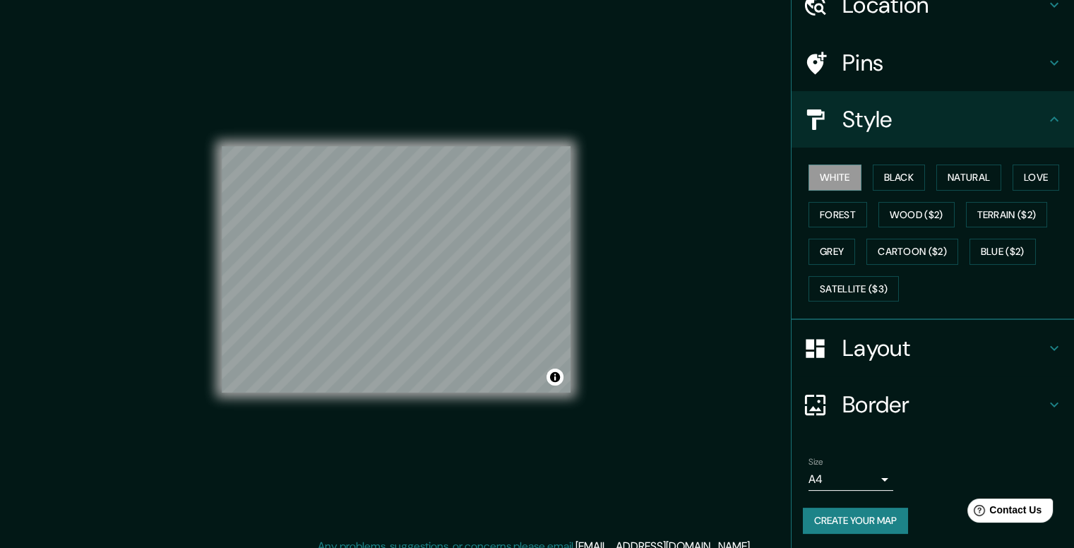
click at [869, 514] on button "Create your map" at bounding box center [855, 521] width 105 height 26
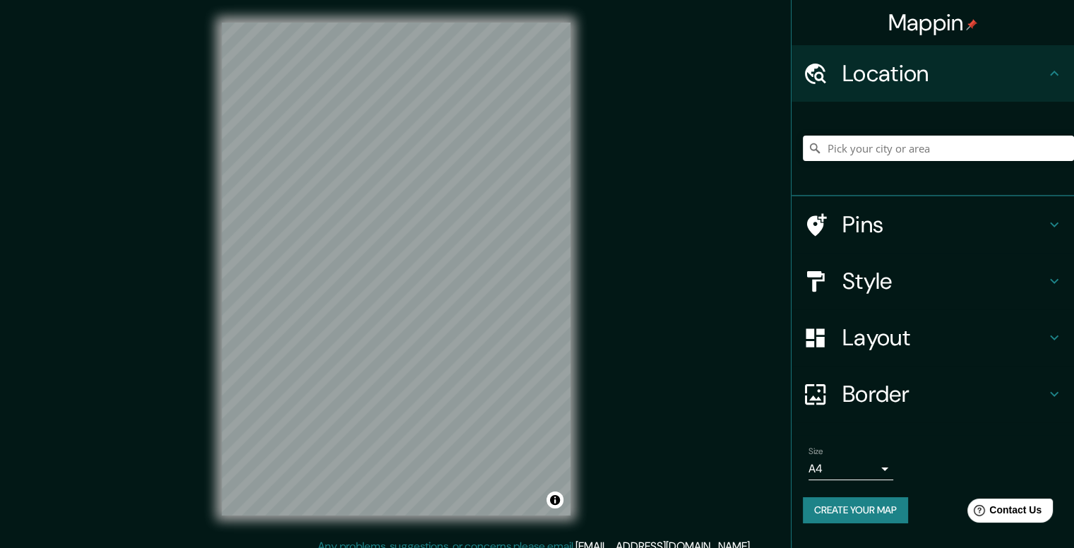
click at [910, 358] on div "Layout" at bounding box center [933, 337] width 283 height 57
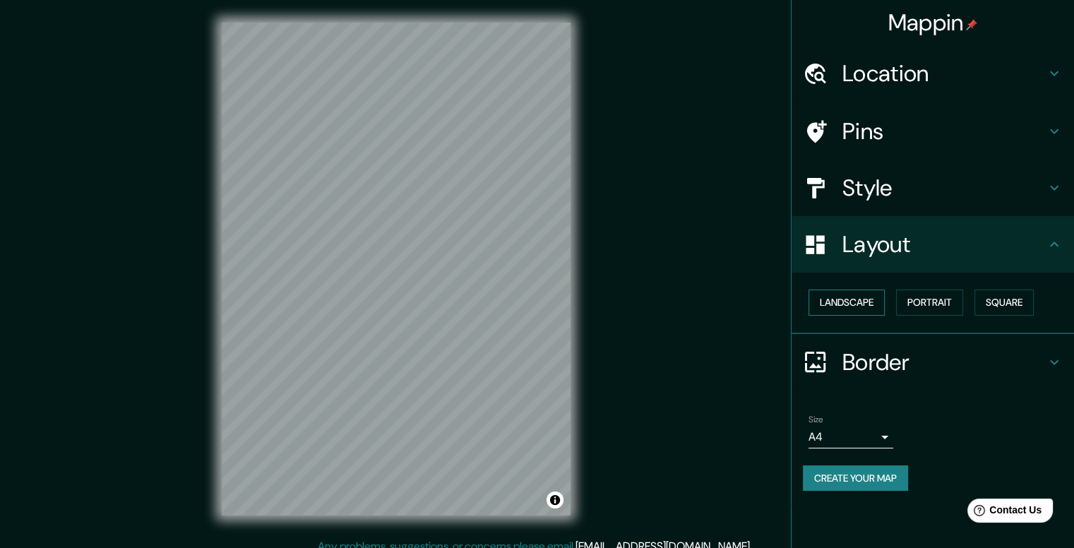
click at [874, 297] on button "Landscape" at bounding box center [847, 303] width 76 height 26
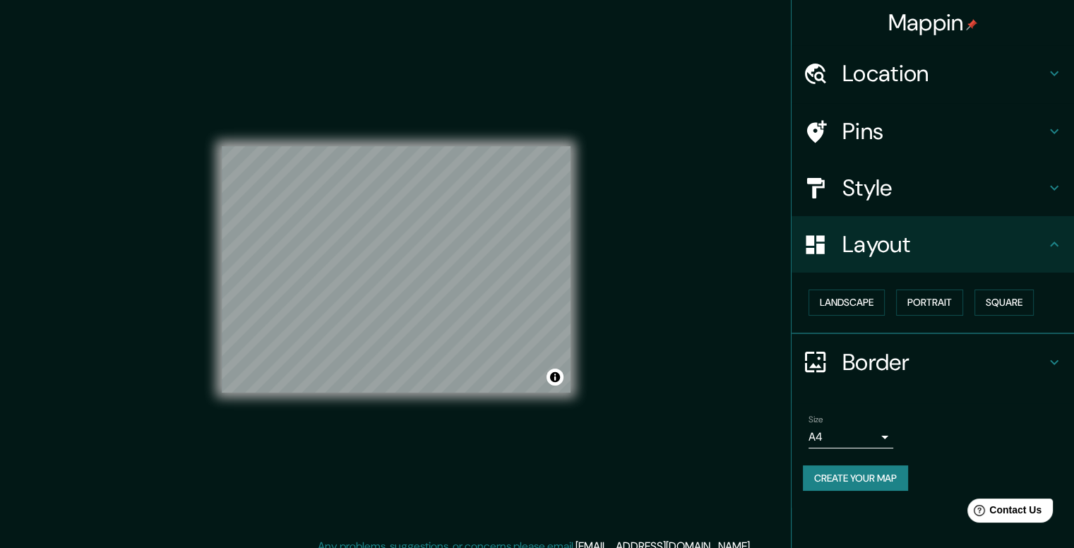
click at [864, 477] on button "Create your map" at bounding box center [855, 478] width 105 height 26
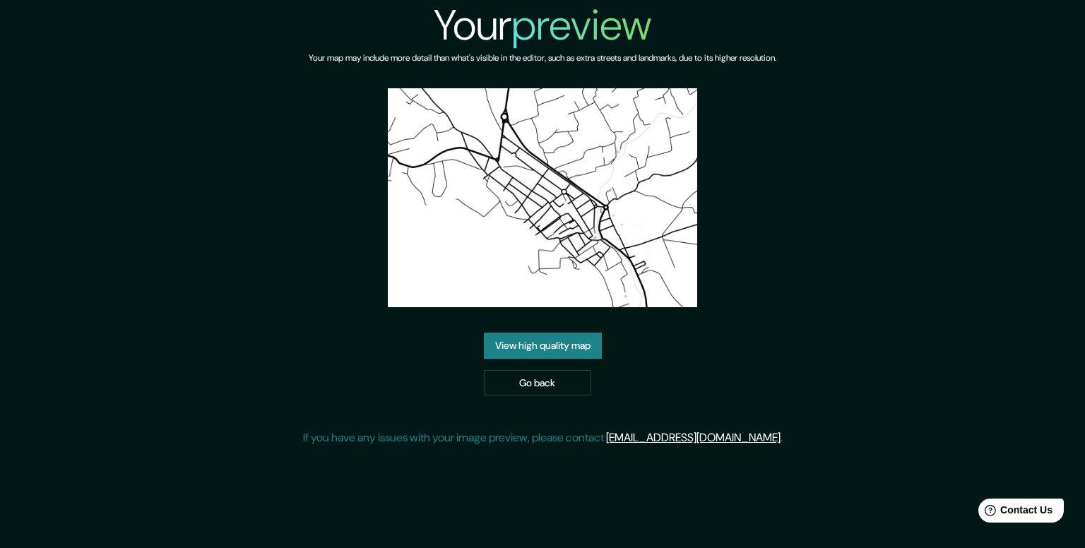
click at [569, 344] on link "View high quality map" at bounding box center [543, 346] width 118 height 26
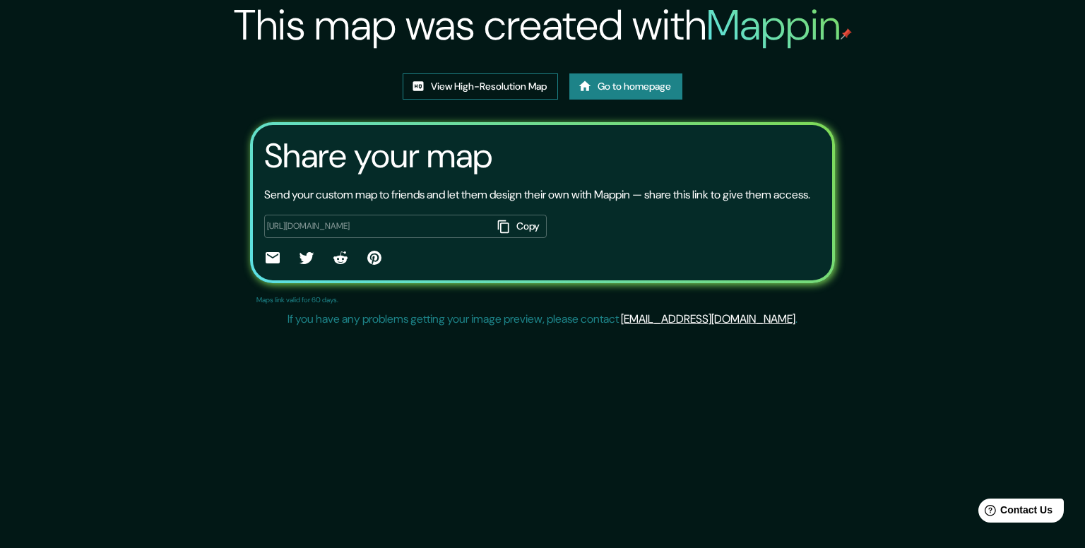
click at [512, 81] on link "View High-Resolution Map" at bounding box center [480, 86] width 155 height 26
click at [638, 436] on div "This map was created with Mappin View High-Resolution Map Go to homepage Share …" at bounding box center [542, 274] width 1085 height 548
click at [503, 79] on link "View High-Resolution Map" at bounding box center [480, 86] width 155 height 26
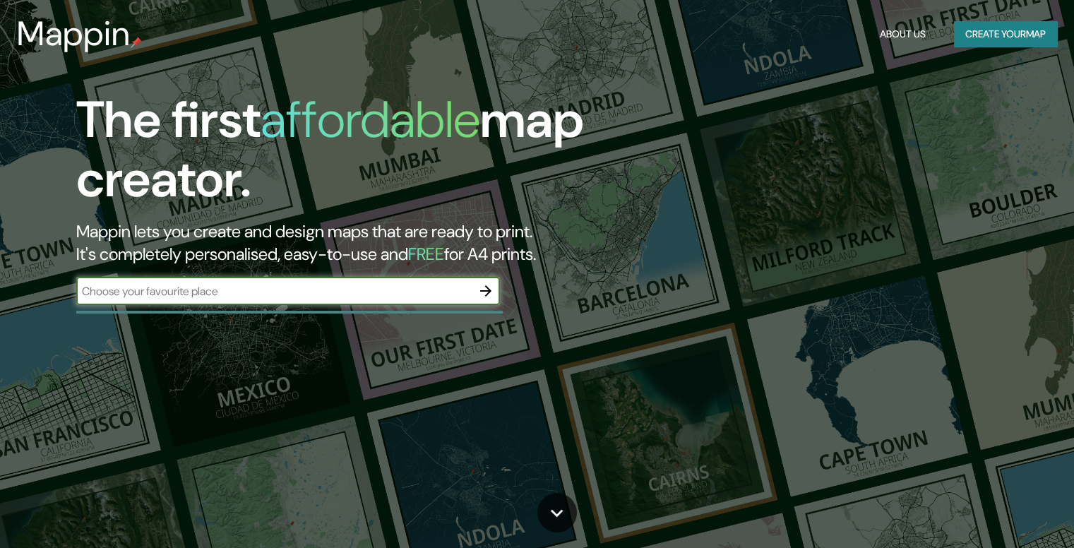
click at [261, 290] on input "text" at bounding box center [274, 291] width 396 height 16
type input "Simat de la valldigna"
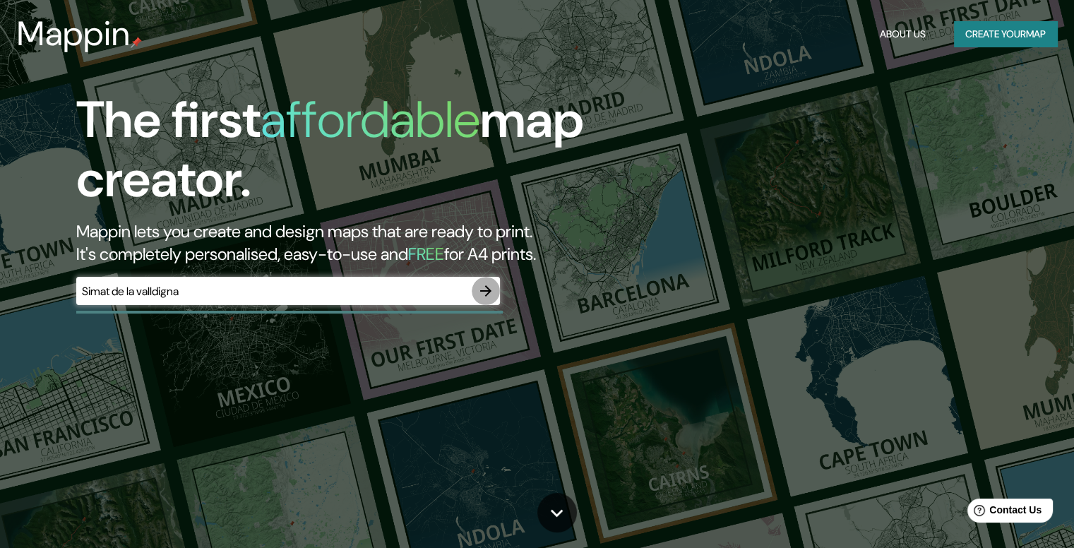
click at [489, 290] on icon "button" at bounding box center [485, 290] width 11 height 11
